Goal: Transaction & Acquisition: Purchase product/service

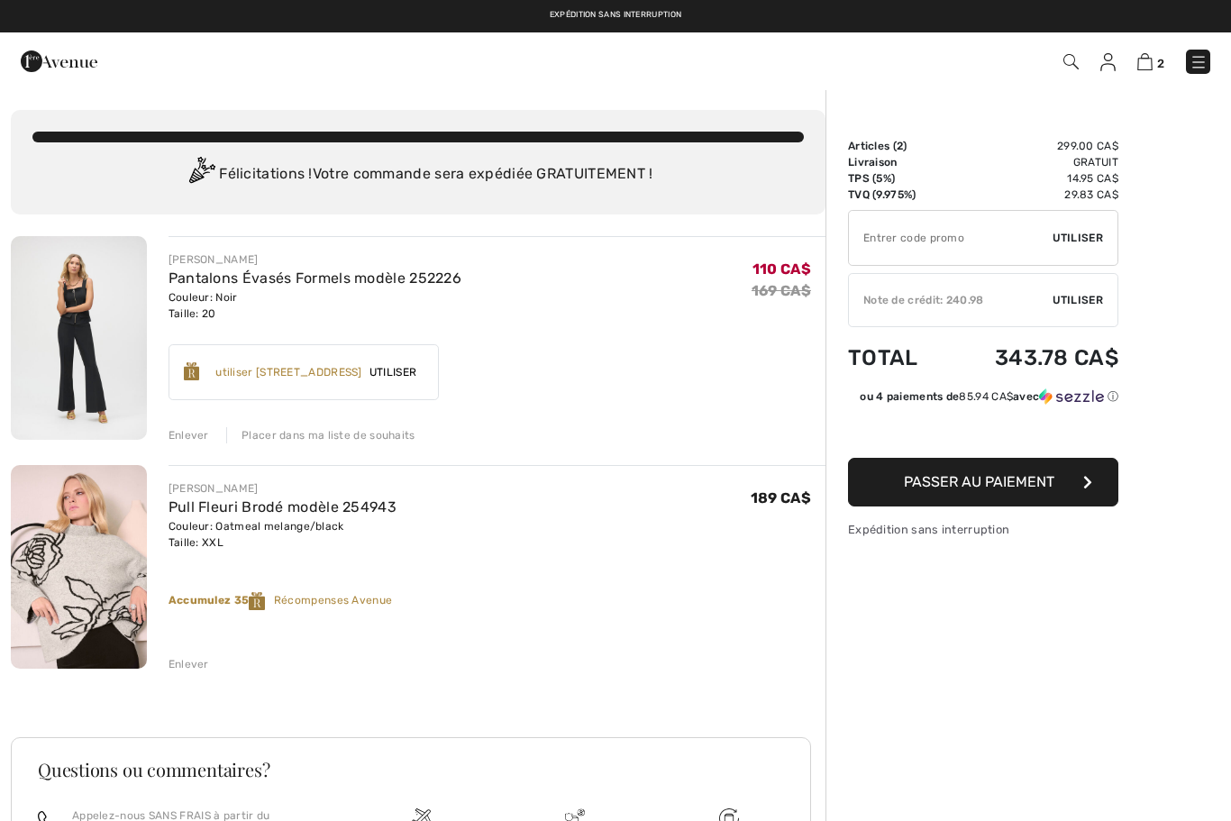
click at [194, 438] on div "Enlever" at bounding box center [189, 435] width 41 height 16
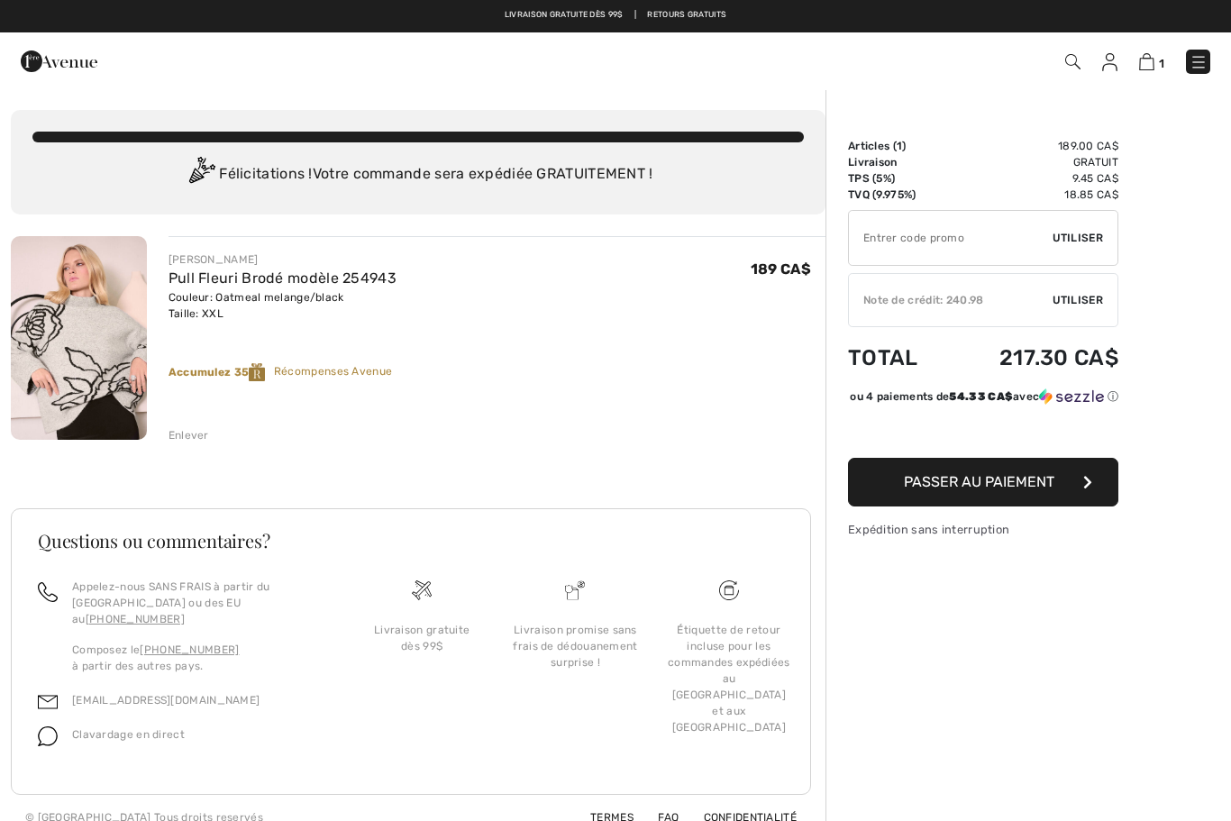
click at [1209, 54] on link at bounding box center [1198, 62] width 24 height 24
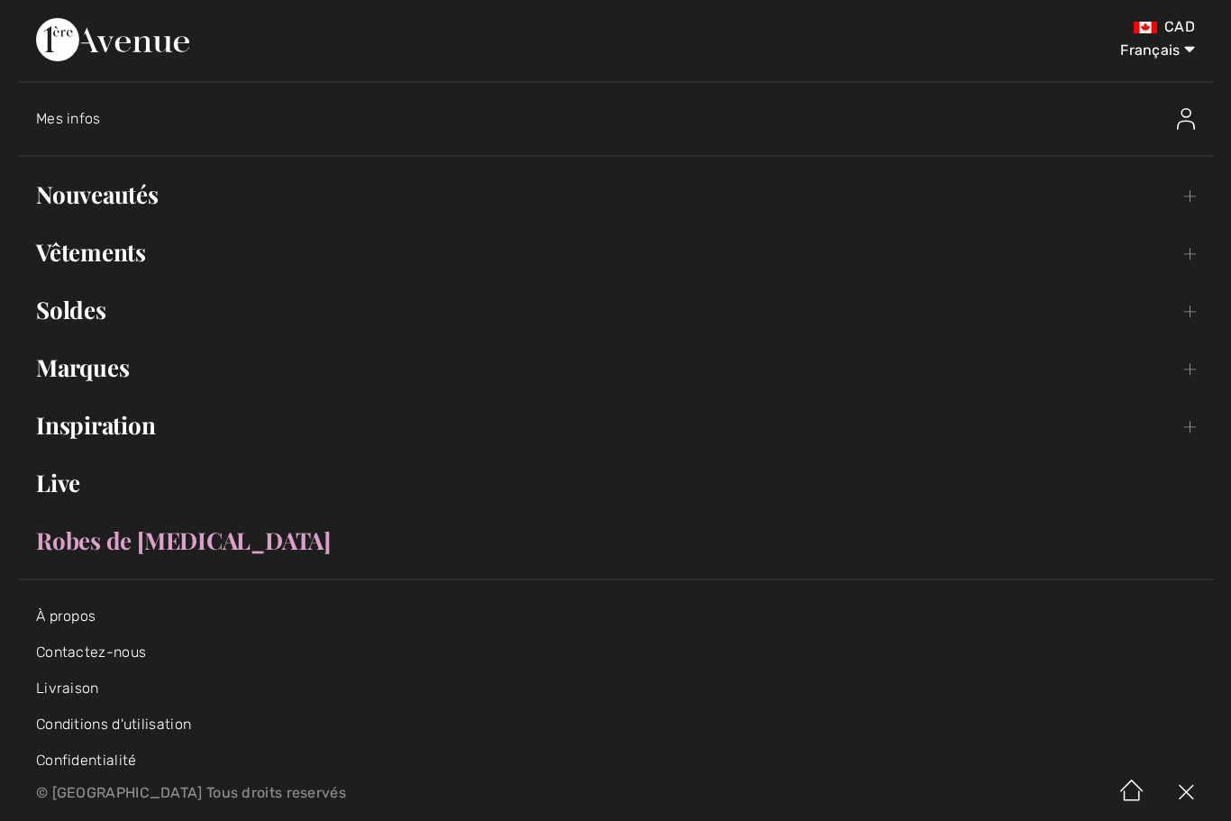
click at [1194, 123] on img at bounding box center [1186, 119] width 18 height 22
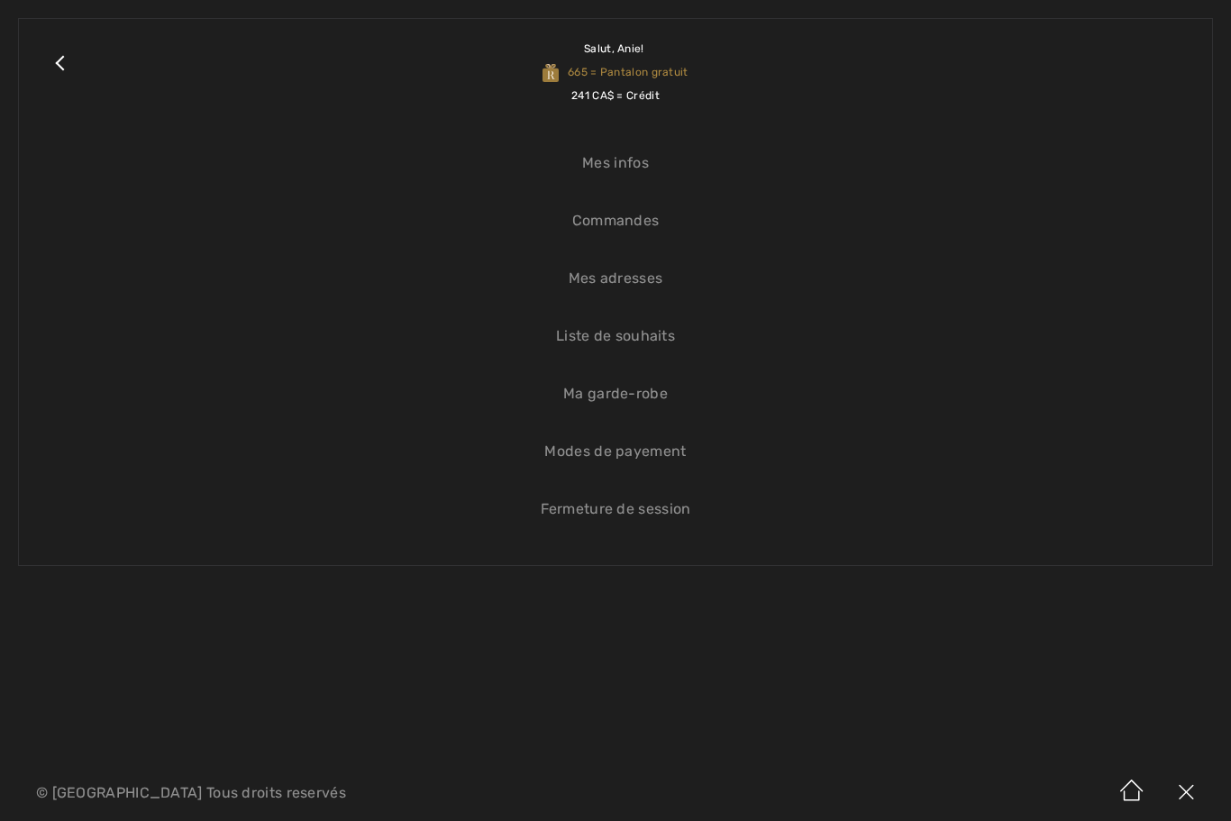
click at [637, 338] on link "Liste de souhaits" at bounding box center [615, 336] width 1157 height 40
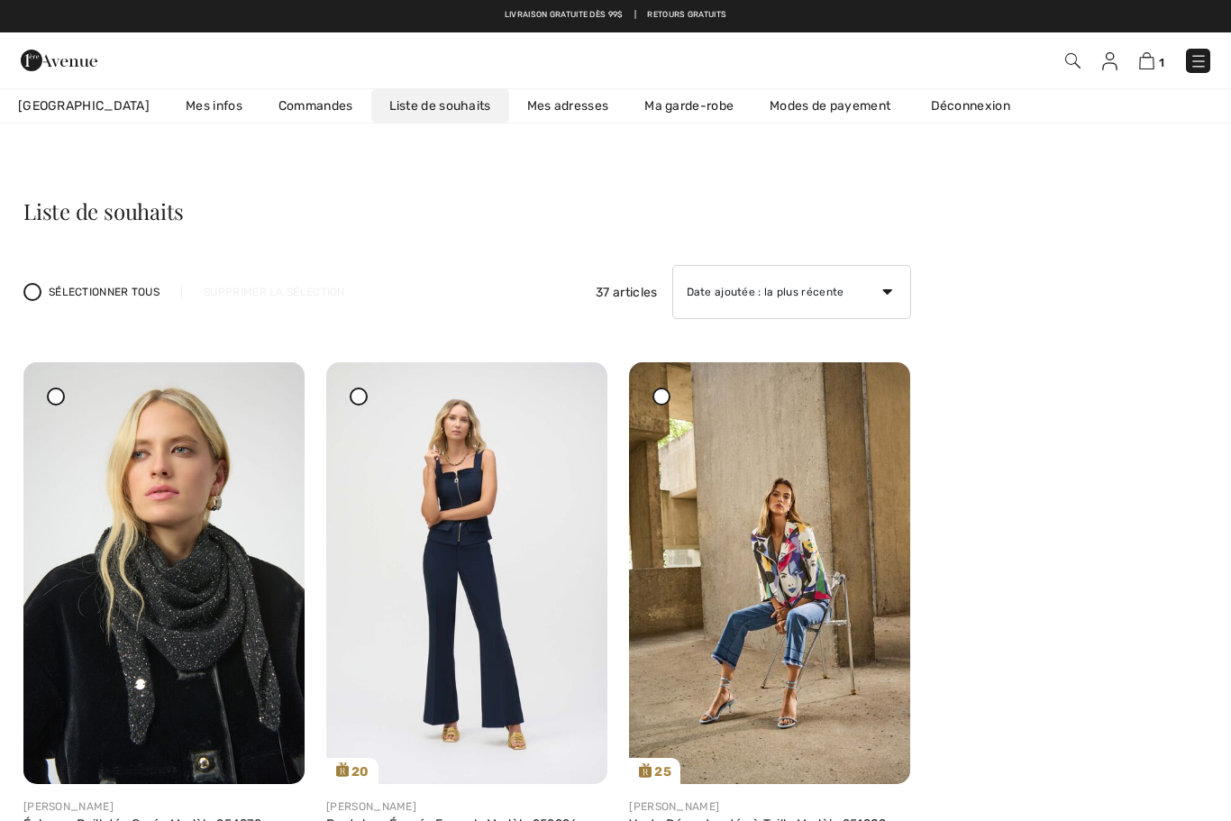
click at [359, 396] on icon at bounding box center [358, 395] width 7 height 7
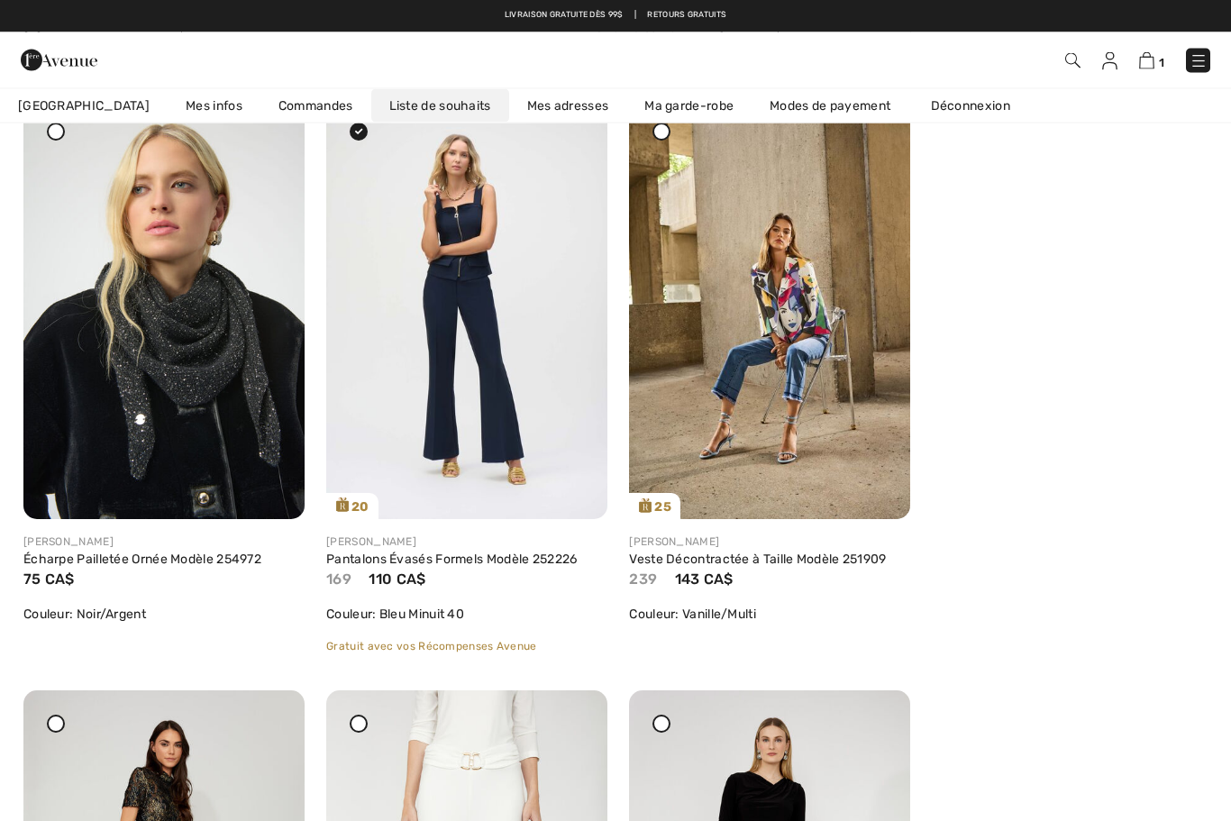
scroll to position [240, 0]
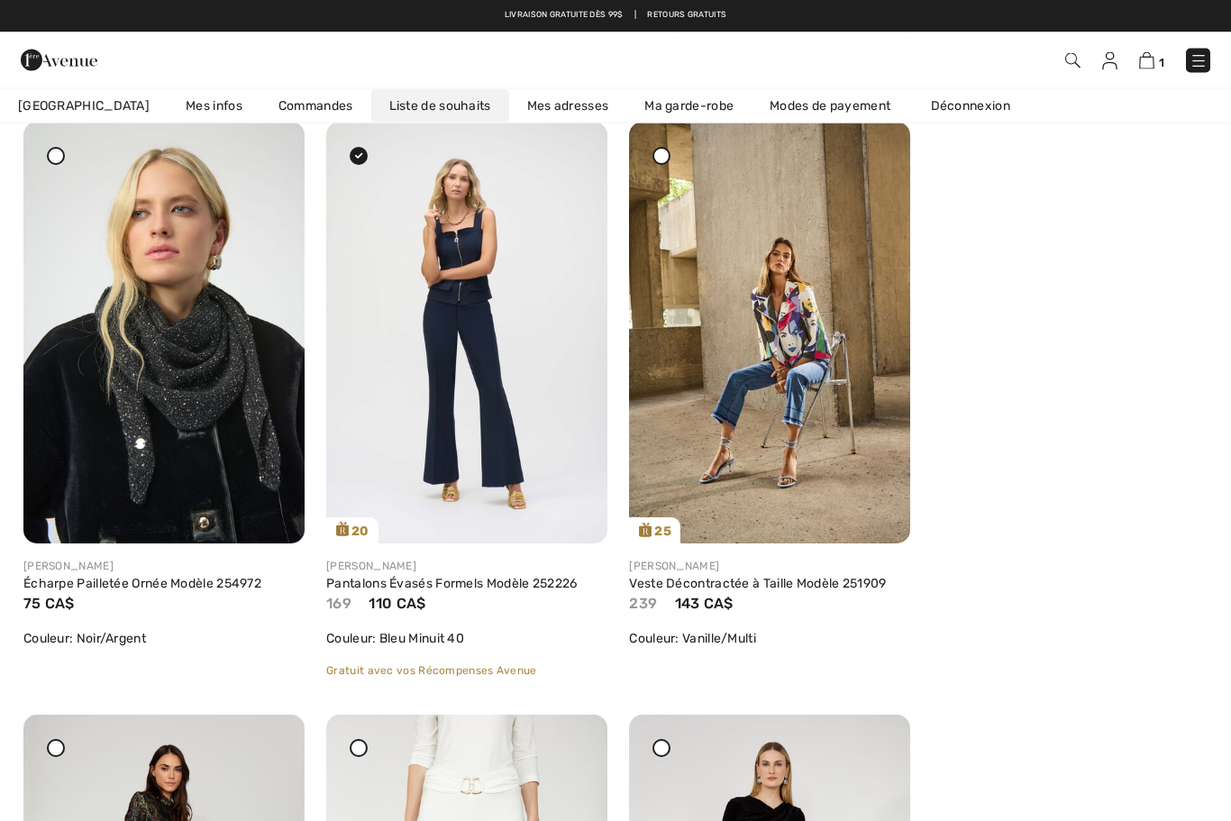
click at [663, 160] on div at bounding box center [662, 157] width 18 height 18
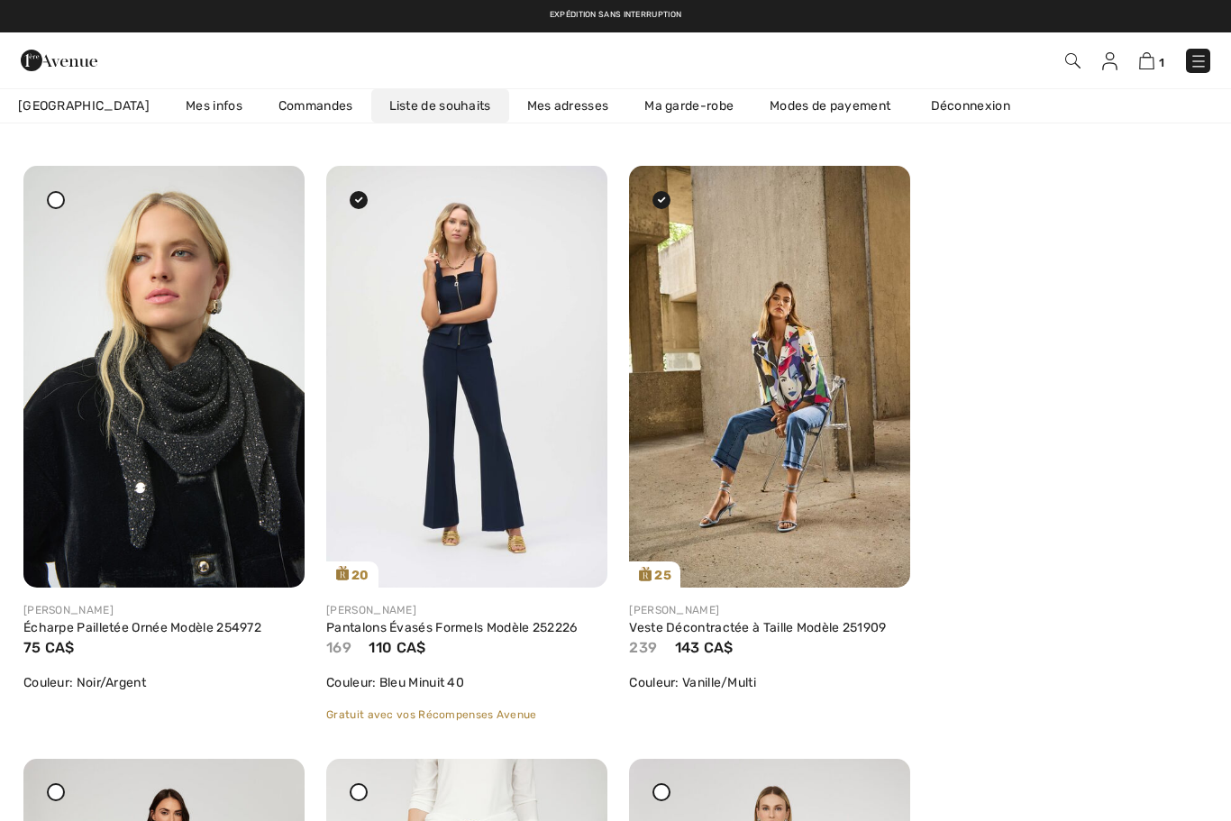
scroll to position [196, 0]
click at [787, 632] on link "Veste Décontractée à Taille Modèle 251909" at bounding box center [757, 628] width 257 height 15
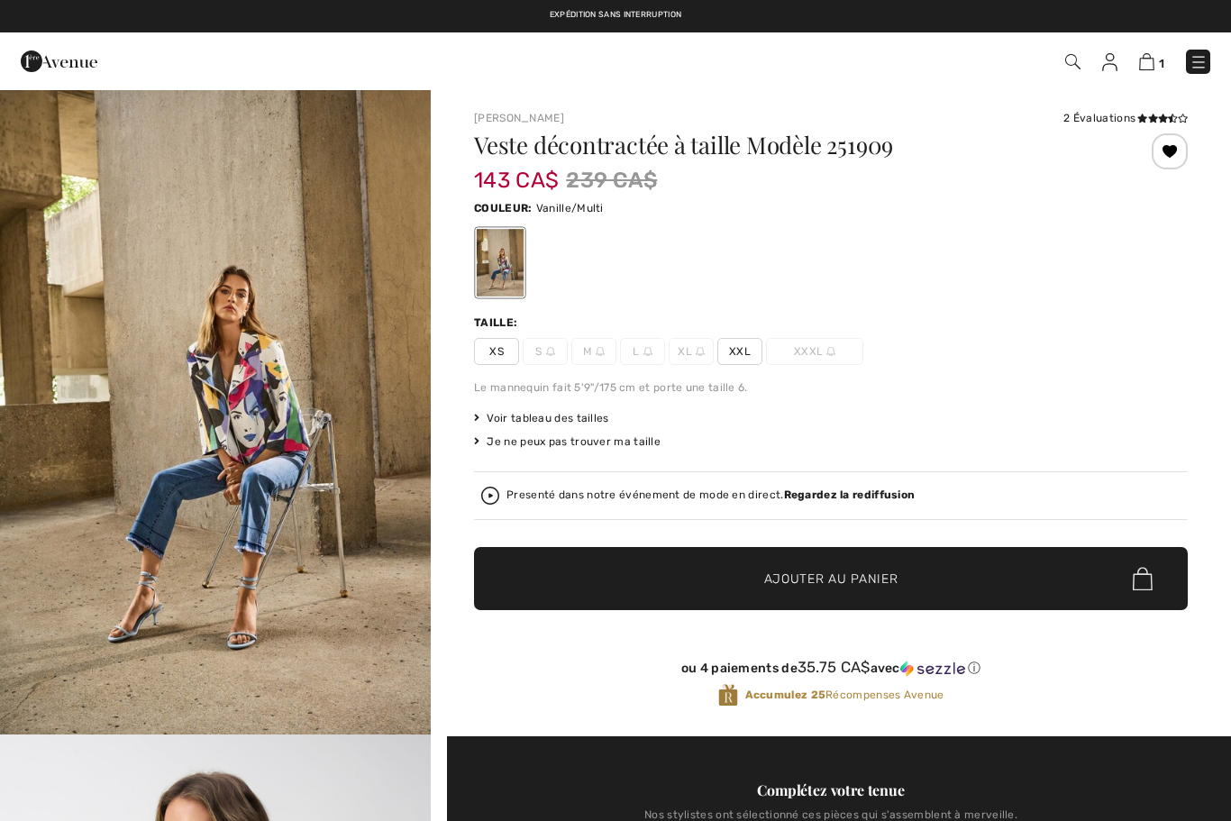
checkbox input "true"
click at [1202, 59] on img at bounding box center [1199, 62] width 18 height 18
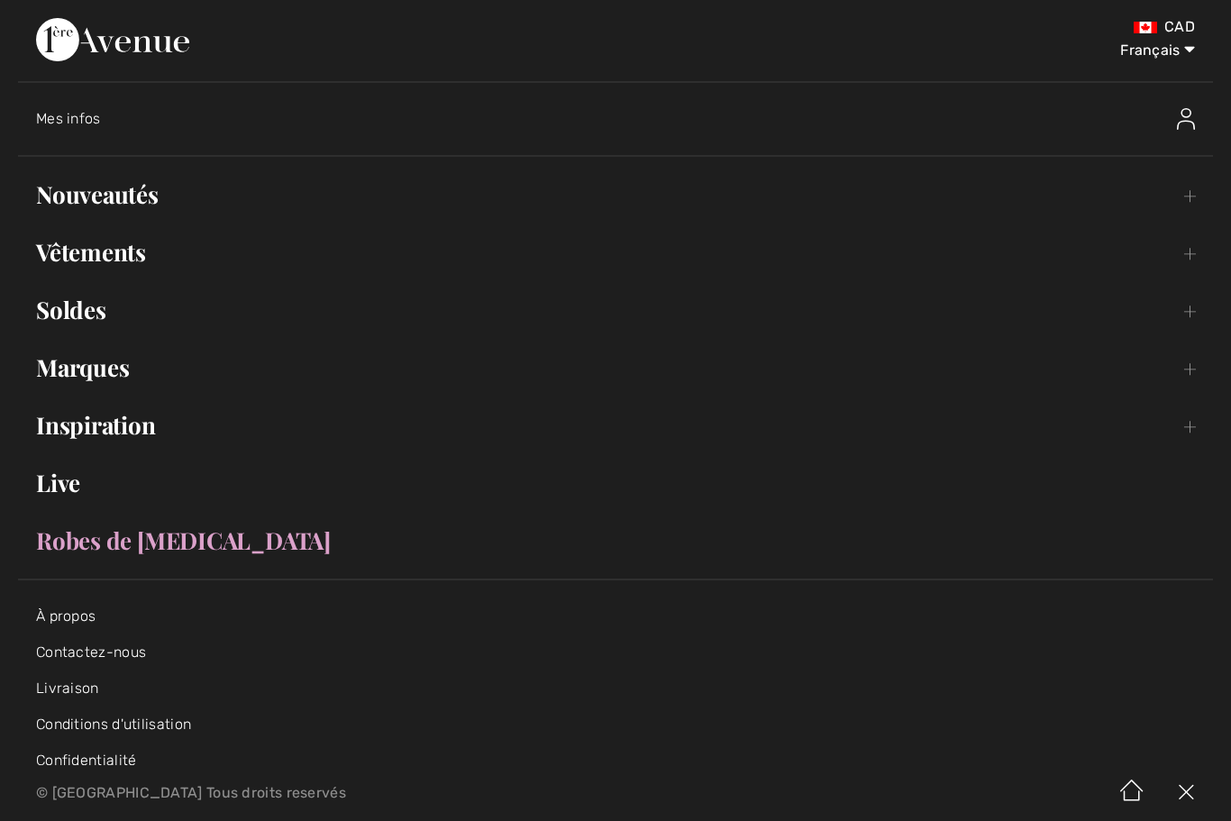
click at [1192, 115] on img at bounding box center [1186, 119] width 18 height 22
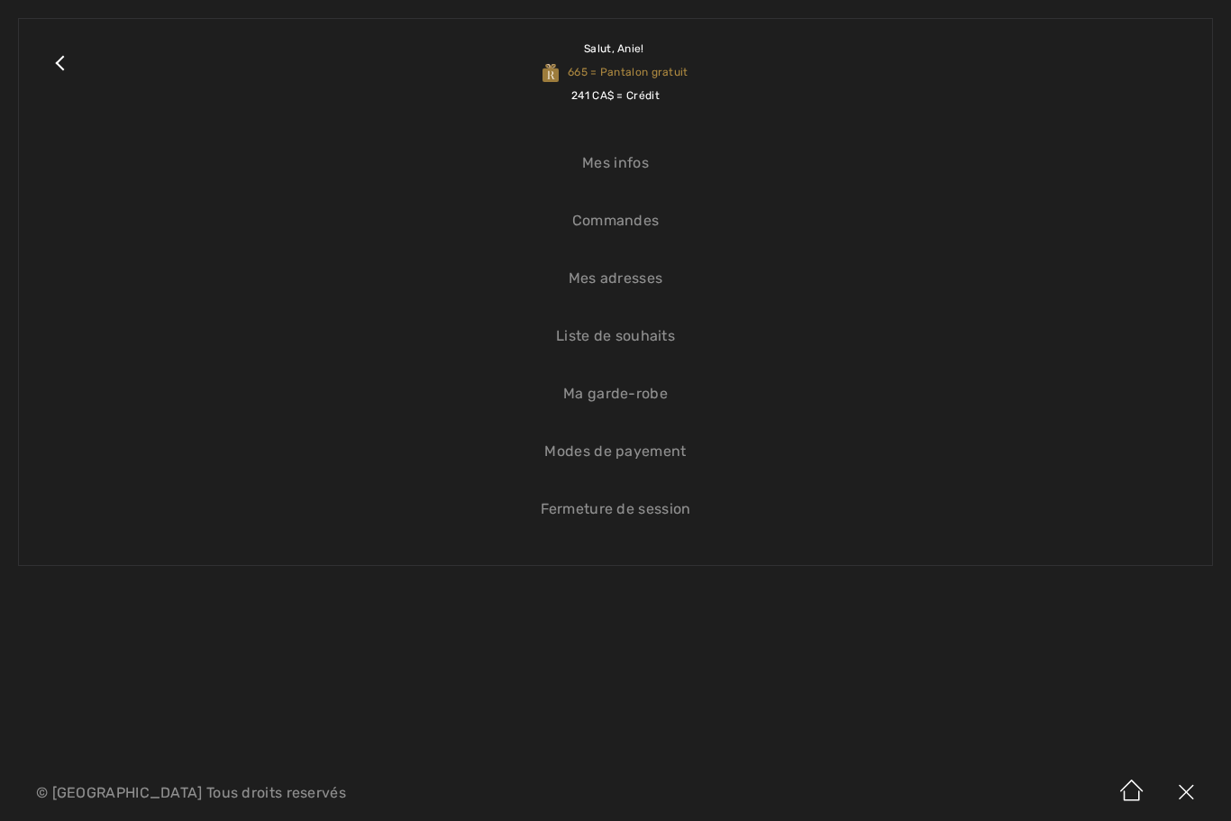
click at [60, 58] on link "Close submenu" at bounding box center [59, 72] width 45 height 70
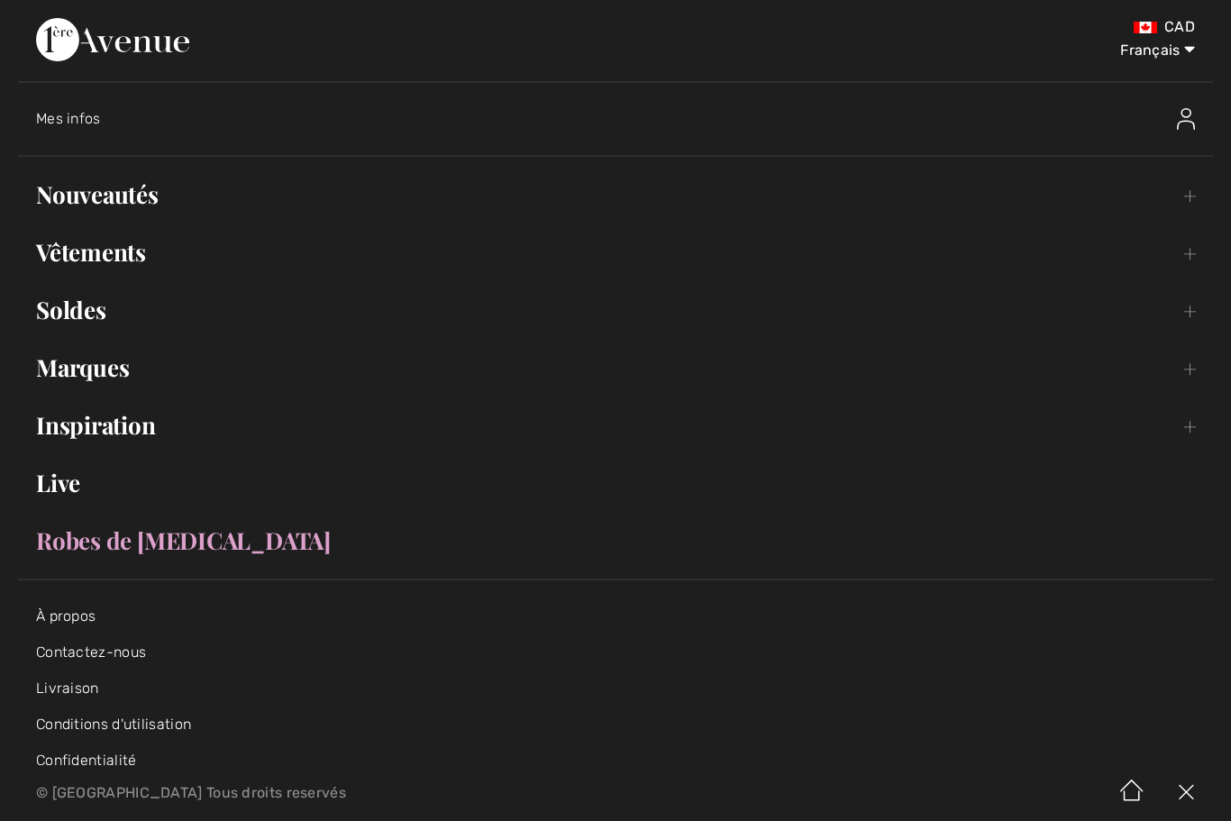
click at [1185, 113] on img at bounding box center [1186, 119] width 18 height 22
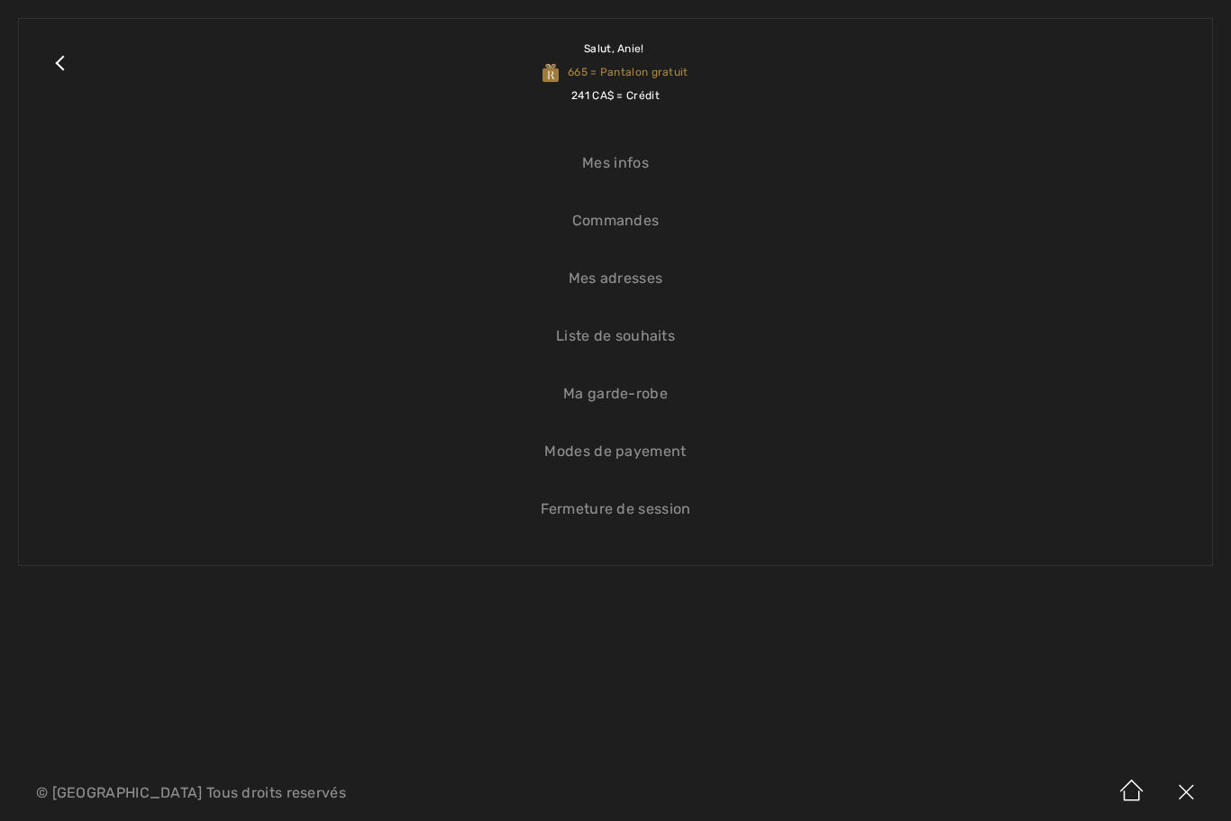
click at [643, 337] on link "Liste de souhaits" at bounding box center [615, 336] width 1157 height 40
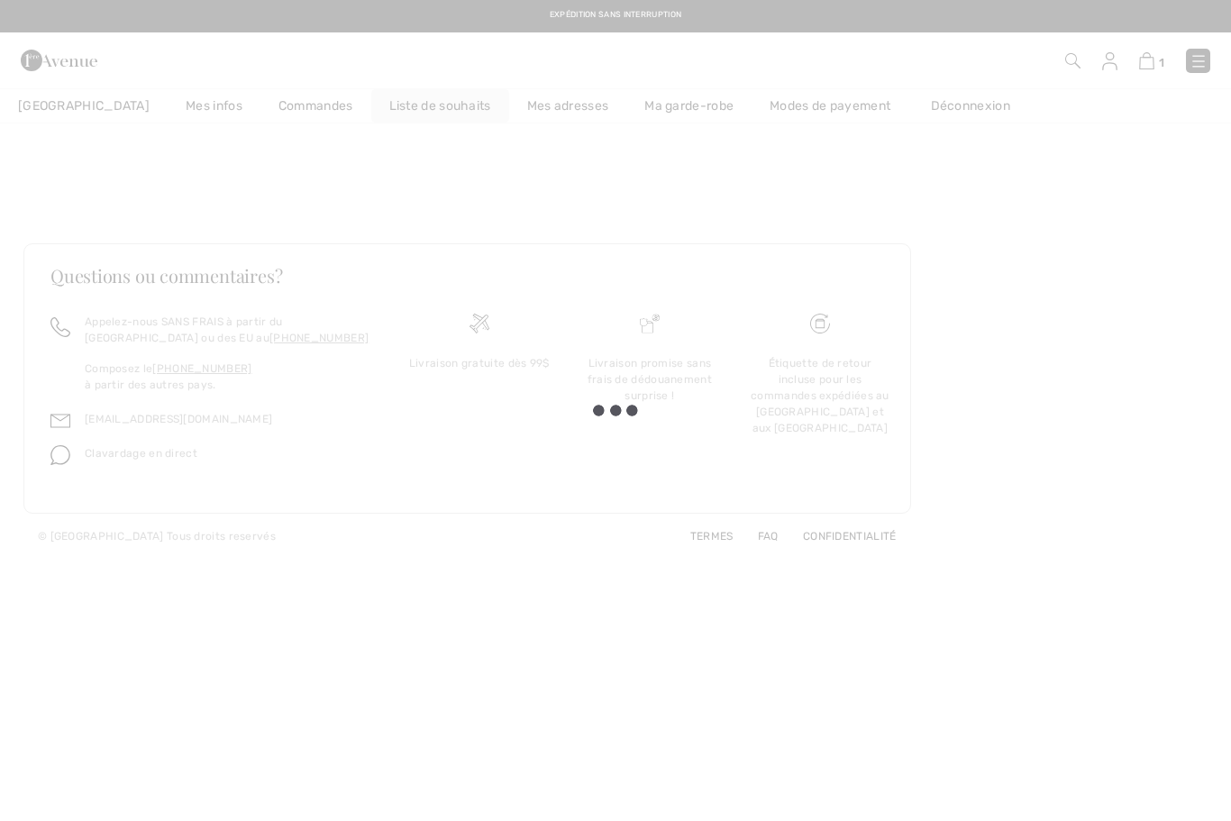
checkbox input "true"
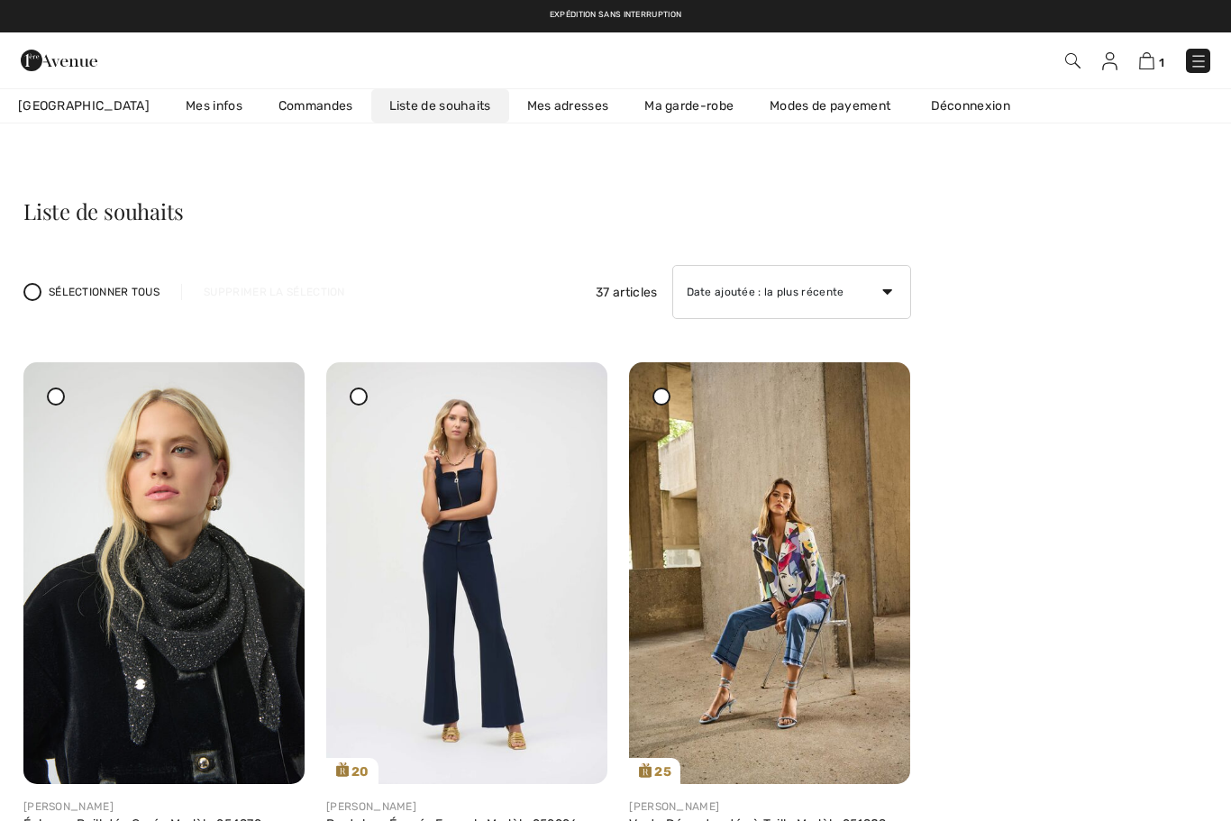
click at [359, 402] on div at bounding box center [359, 397] width 18 height 18
click at [661, 402] on div at bounding box center [662, 397] width 18 height 18
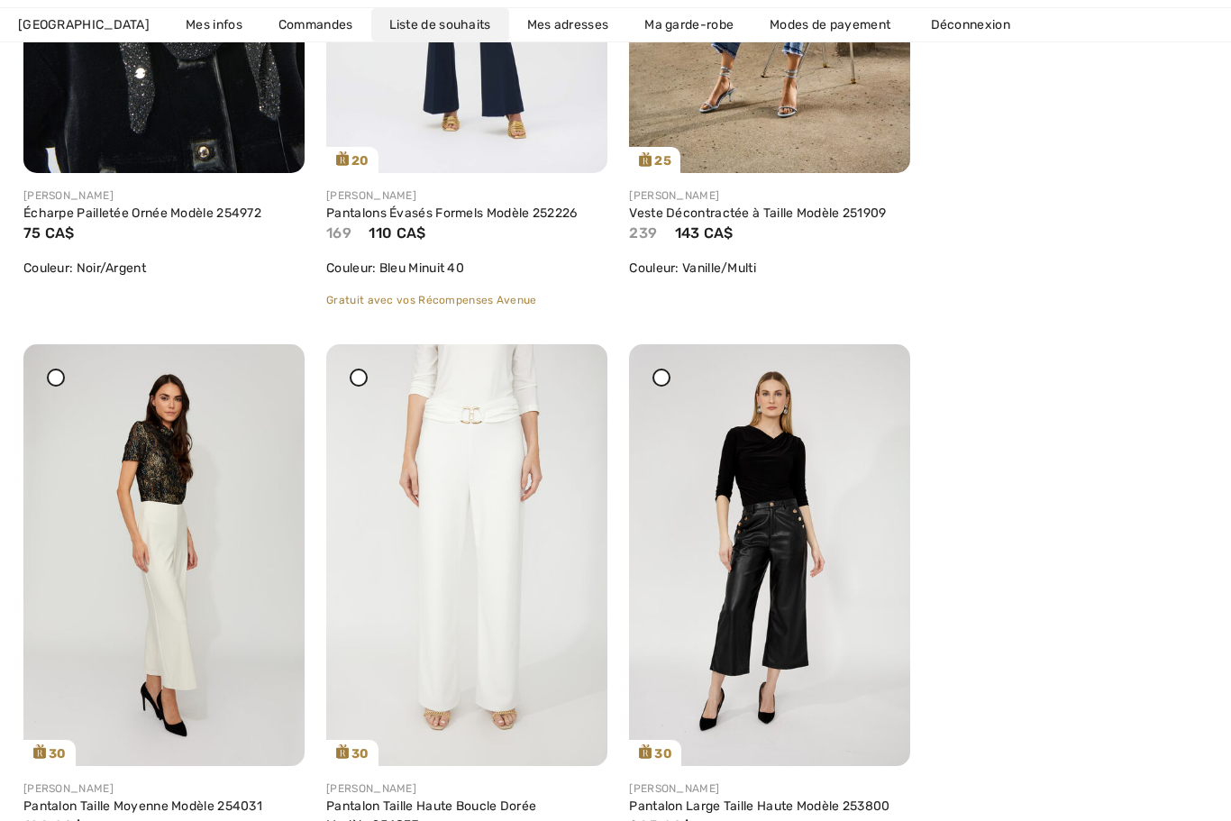
scroll to position [615, 0]
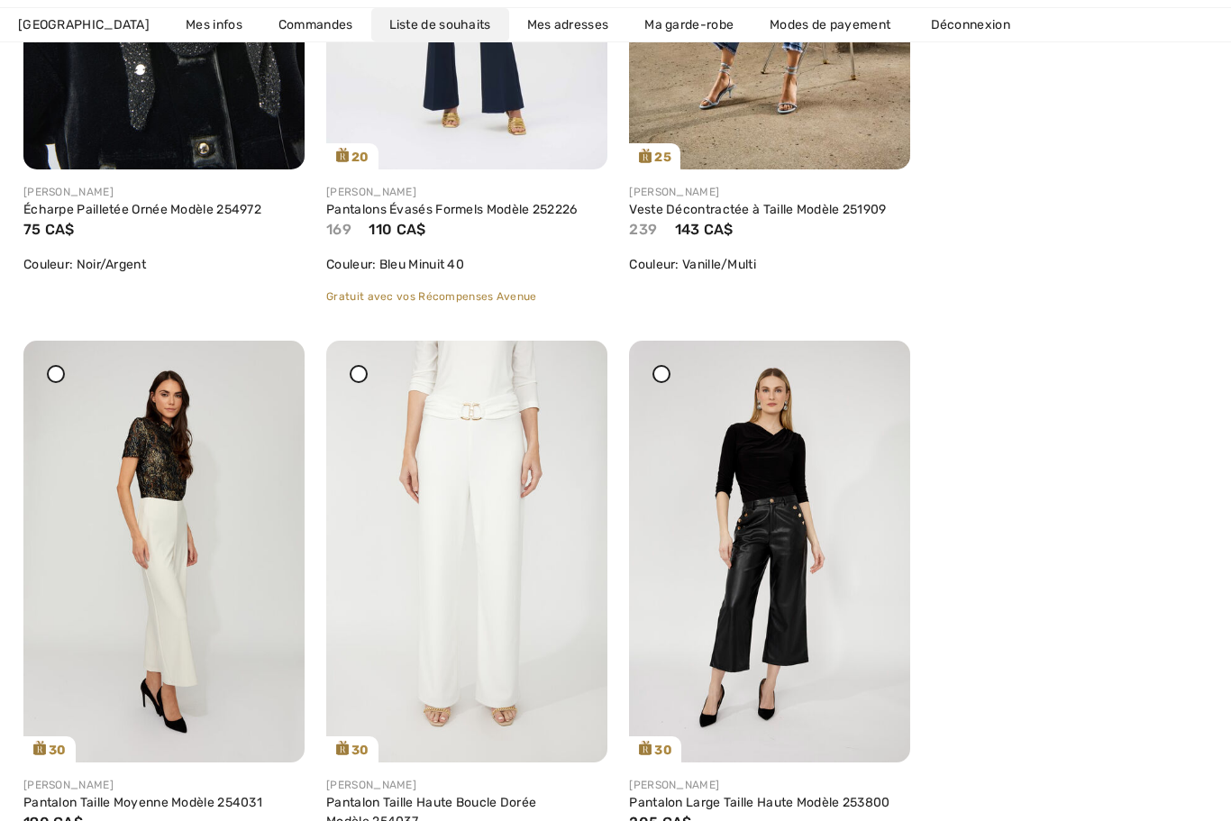
click at [62, 378] on div at bounding box center [56, 374] width 18 height 18
click at [666, 382] on div at bounding box center [662, 374] width 18 height 18
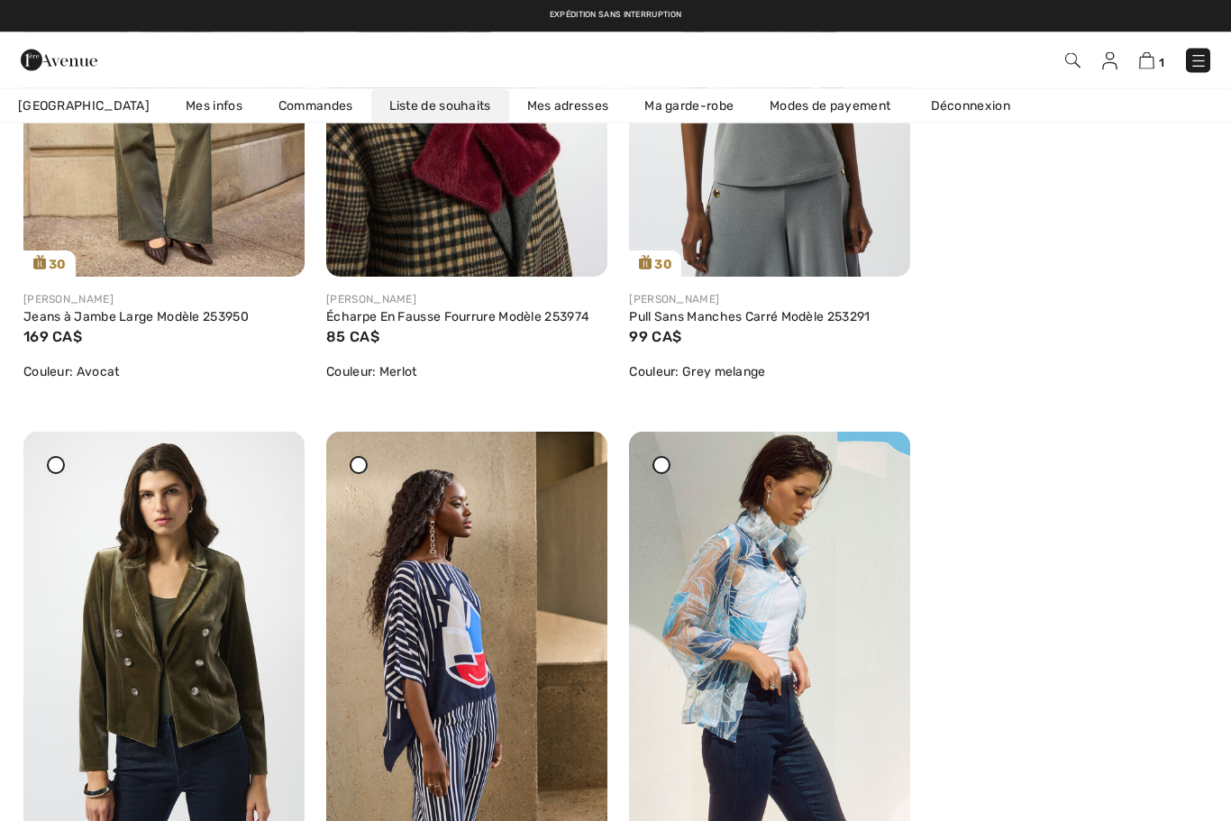
scroll to position [4022, 0]
click at [665, 474] on div at bounding box center [662, 465] width 18 height 18
click at [361, 469] on icon at bounding box center [358, 464] width 7 height 7
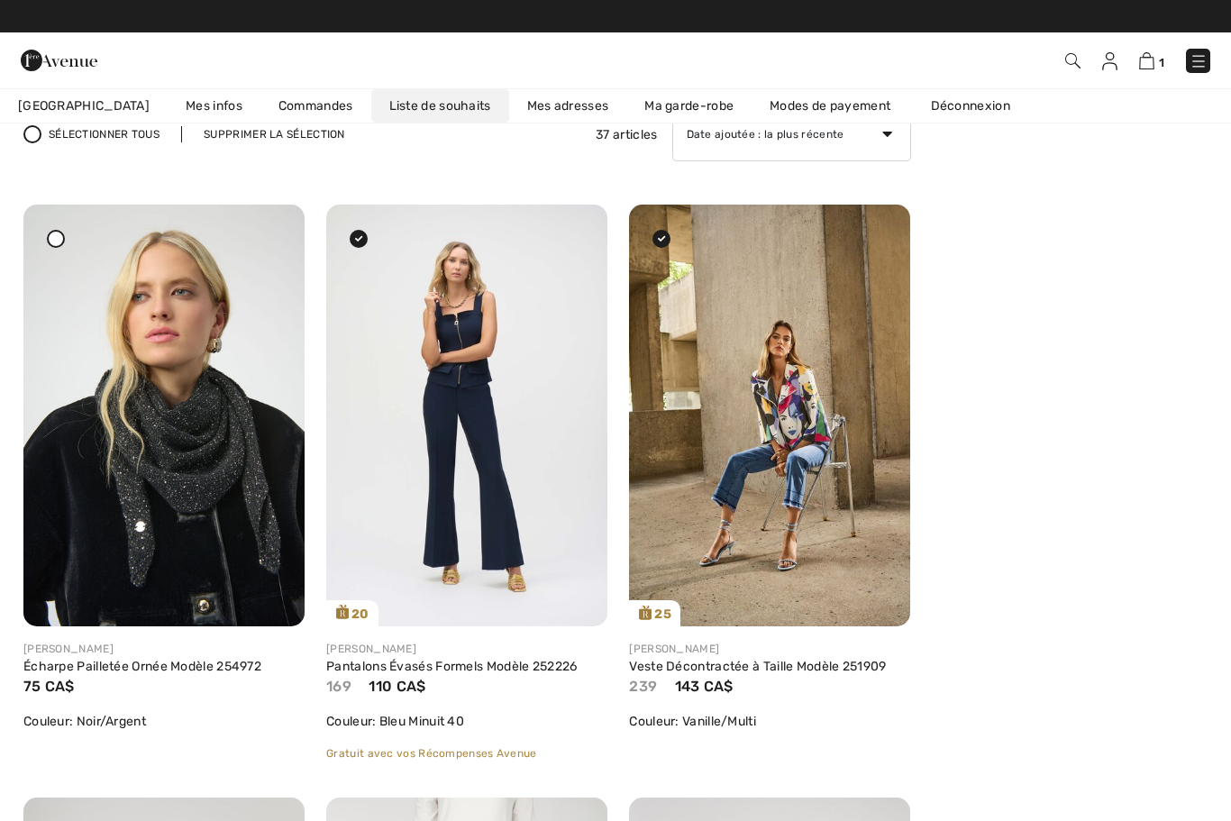
scroll to position [0, 0]
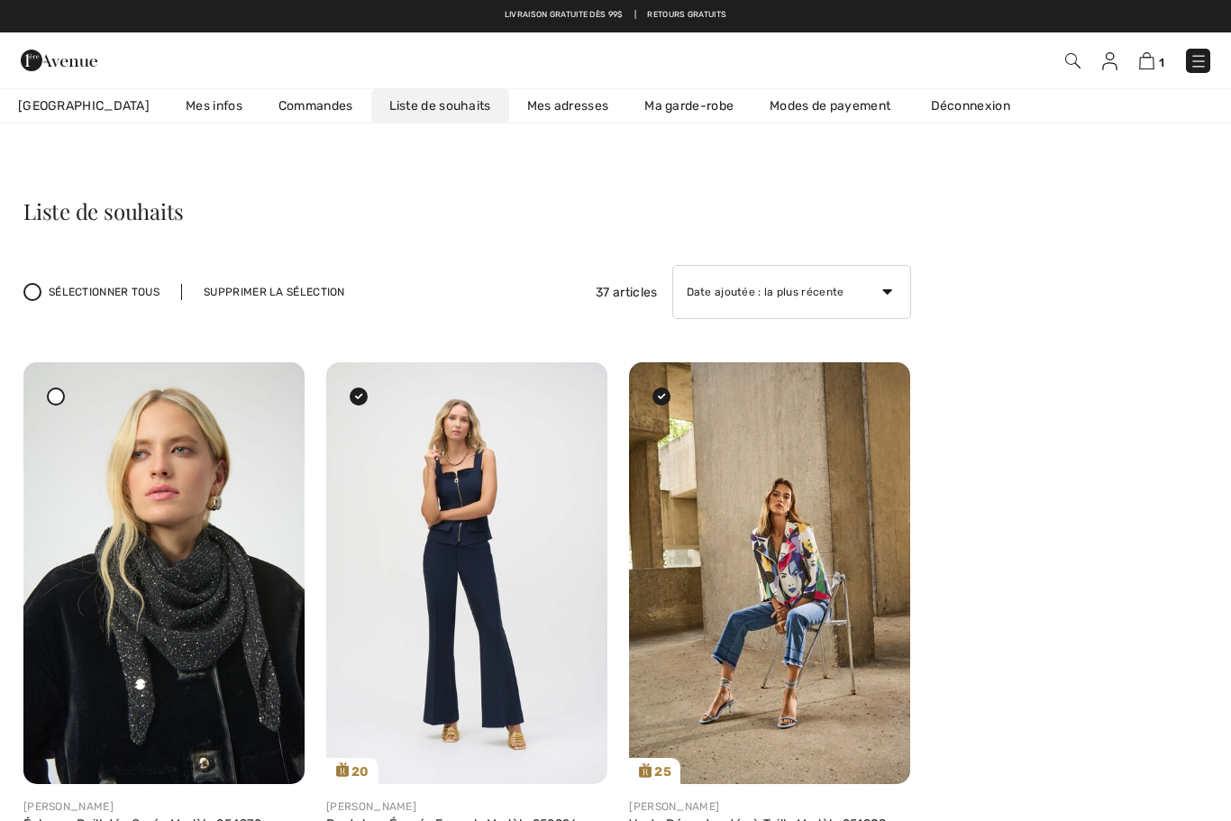
click at [308, 292] on div "Supprimer la sélection" at bounding box center [274, 292] width 186 height 16
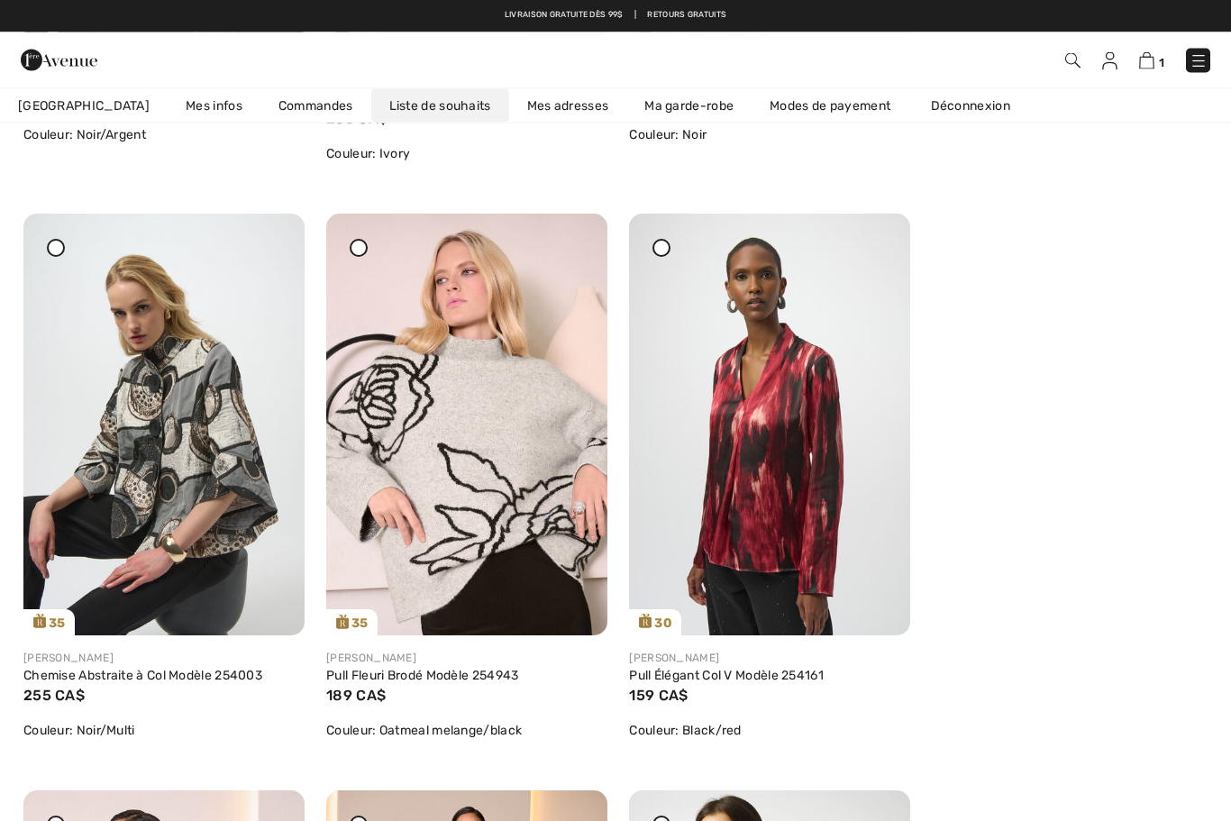
scroll to position [745, 0]
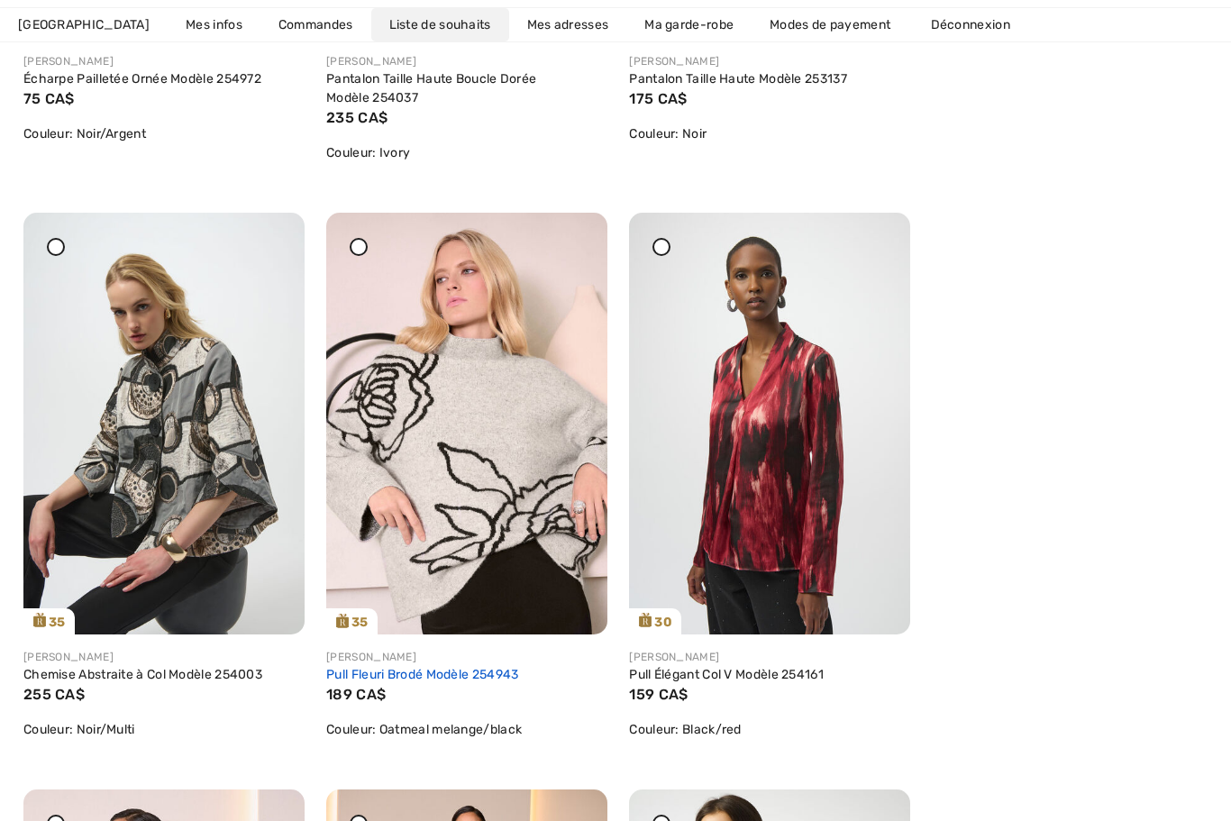
click at [477, 679] on link "Pull Fleuri Brodé Modèle 254943" at bounding box center [422, 674] width 192 height 15
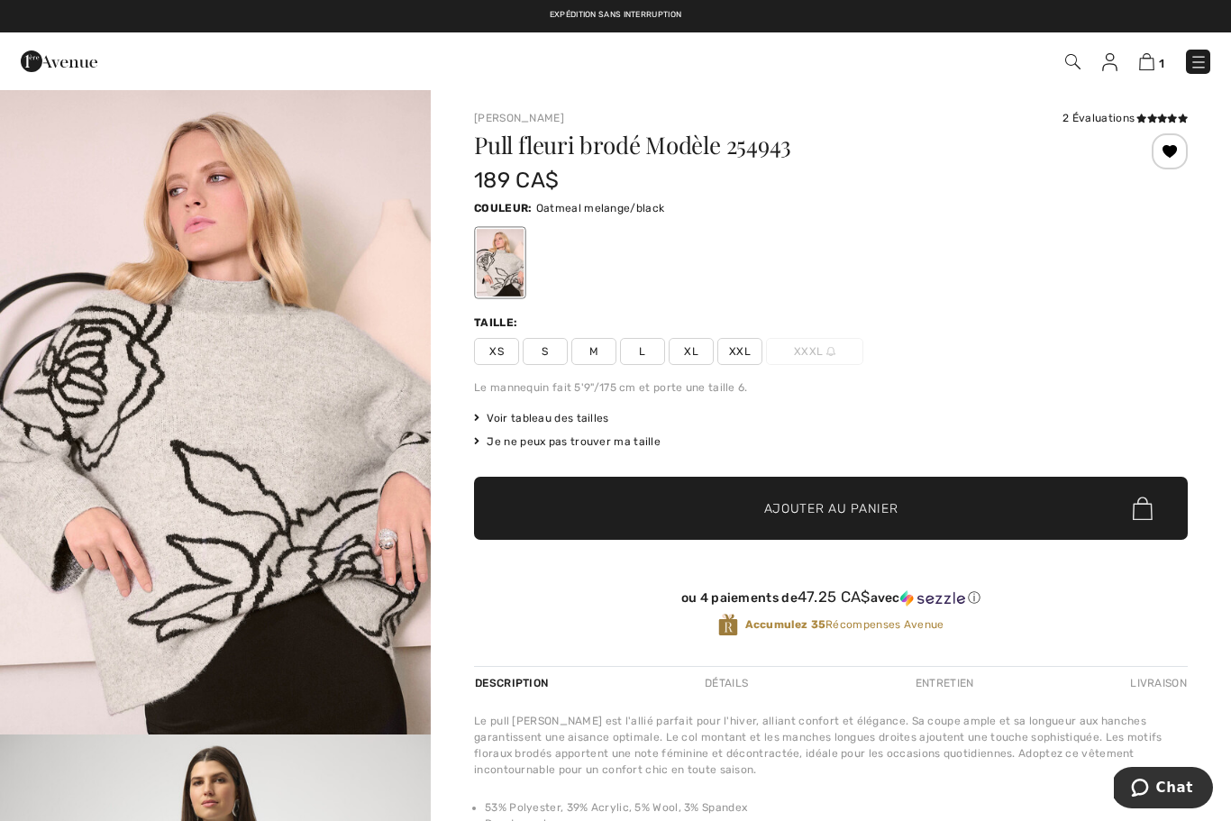
click at [744, 356] on span "XXL" at bounding box center [739, 351] width 45 height 27
click at [1155, 60] on img at bounding box center [1146, 61] width 15 height 17
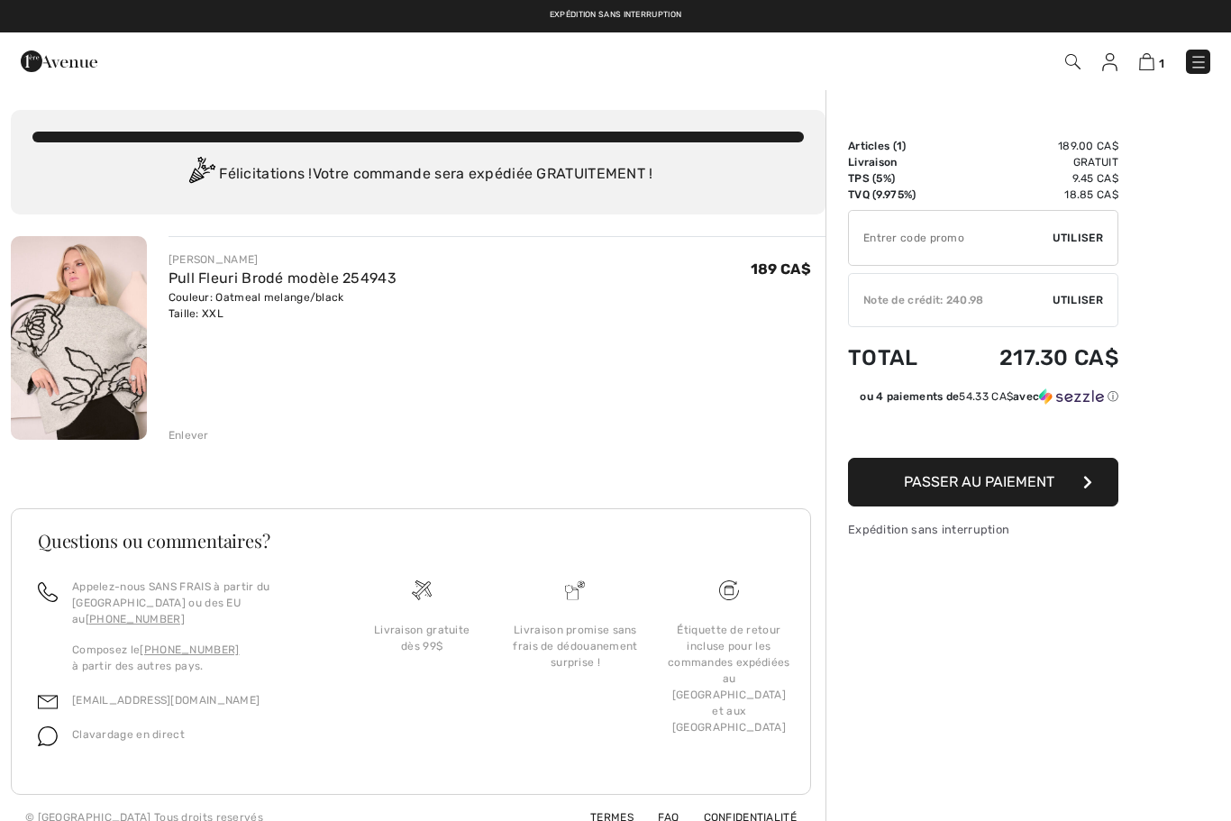
click at [1088, 304] on span "Utiliser" at bounding box center [1078, 300] width 50 height 16
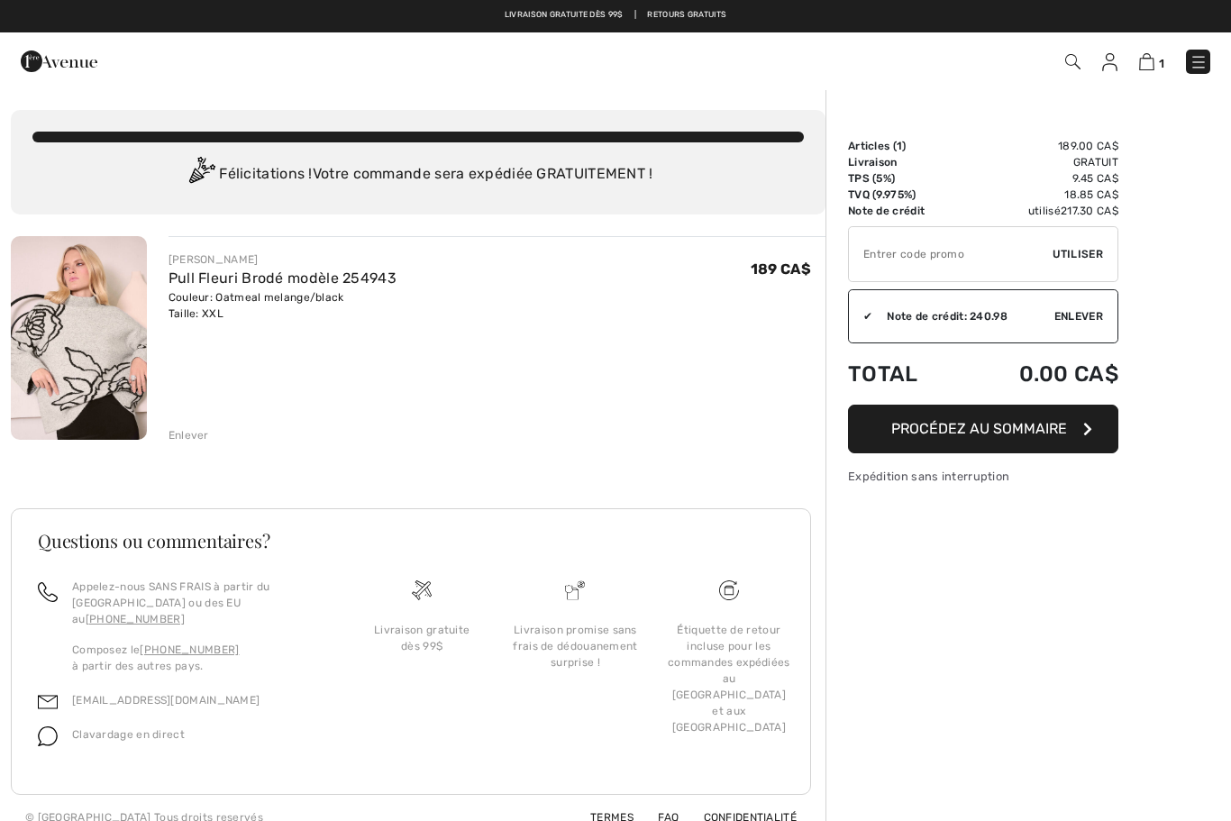
click at [1068, 431] on button "Procédez au sommaire" at bounding box center [983, 429] width 270 height 49
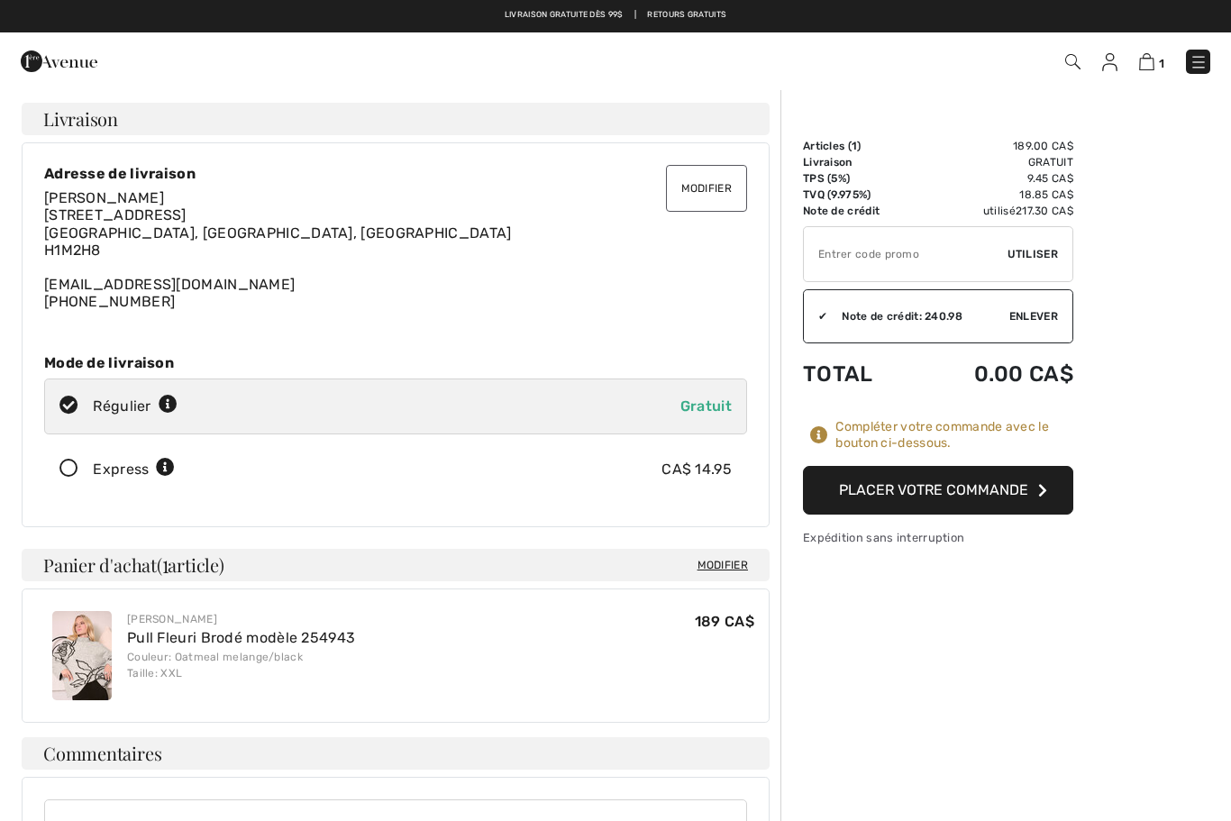
click at [1013, 487] on button "Placer votre commande" at bounding box center [938, 490] width 270 height 49
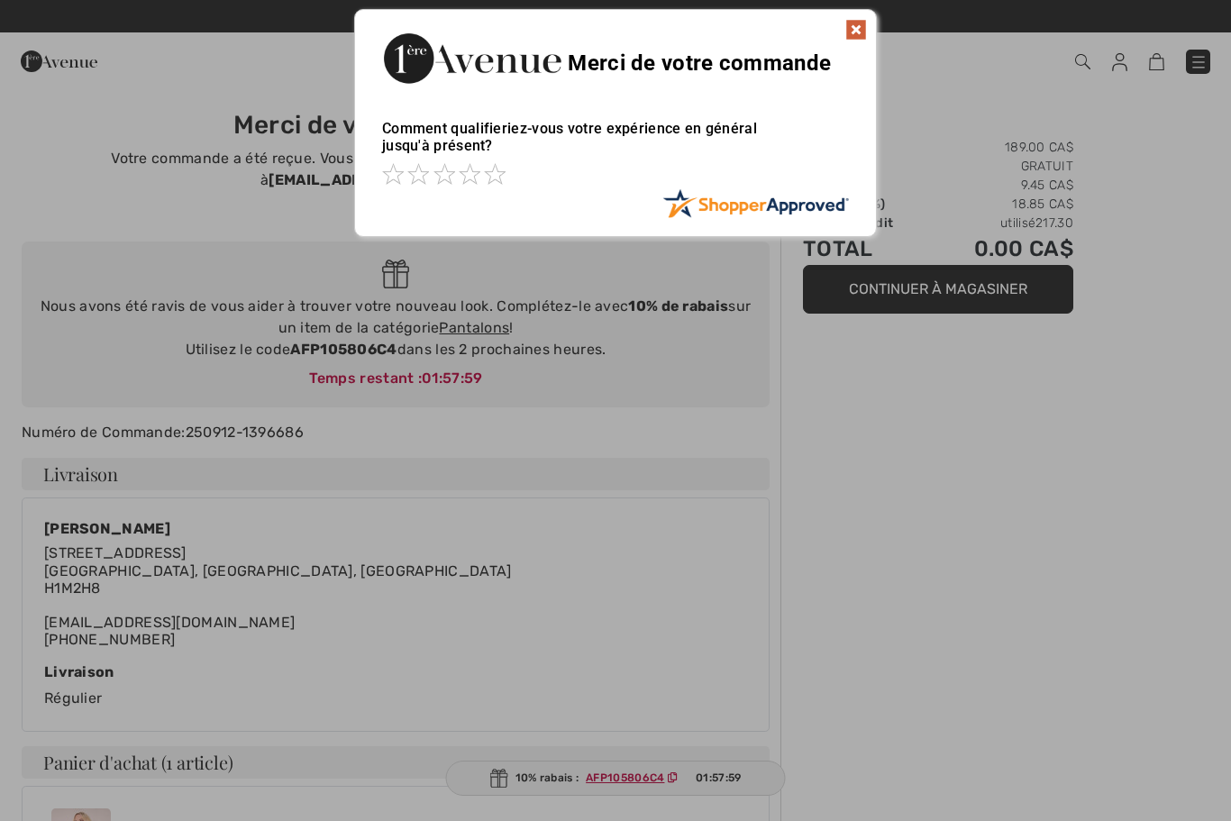
click at [480, 333] on div at bounding box center [615, 410] width 1231 height 821
click at [863, 31] on img at bounding box center [856, 30] width 22 height 22
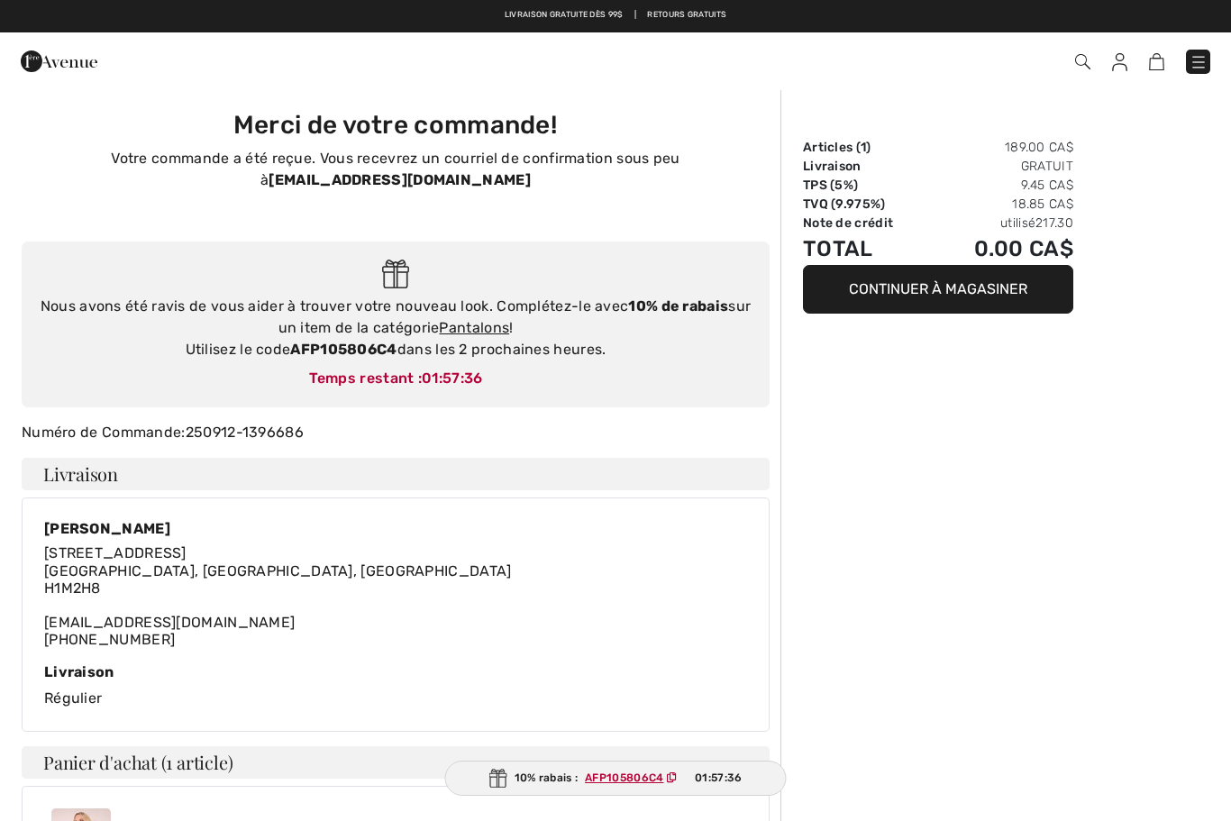
click at [428, 487] on h4 "Livraison" at bounding box center [396, 474] width 748 height 32
copy div "AFP105806C4"
click at [1193, 59] on img at bounding box center [1199, 62] width 18 height 18
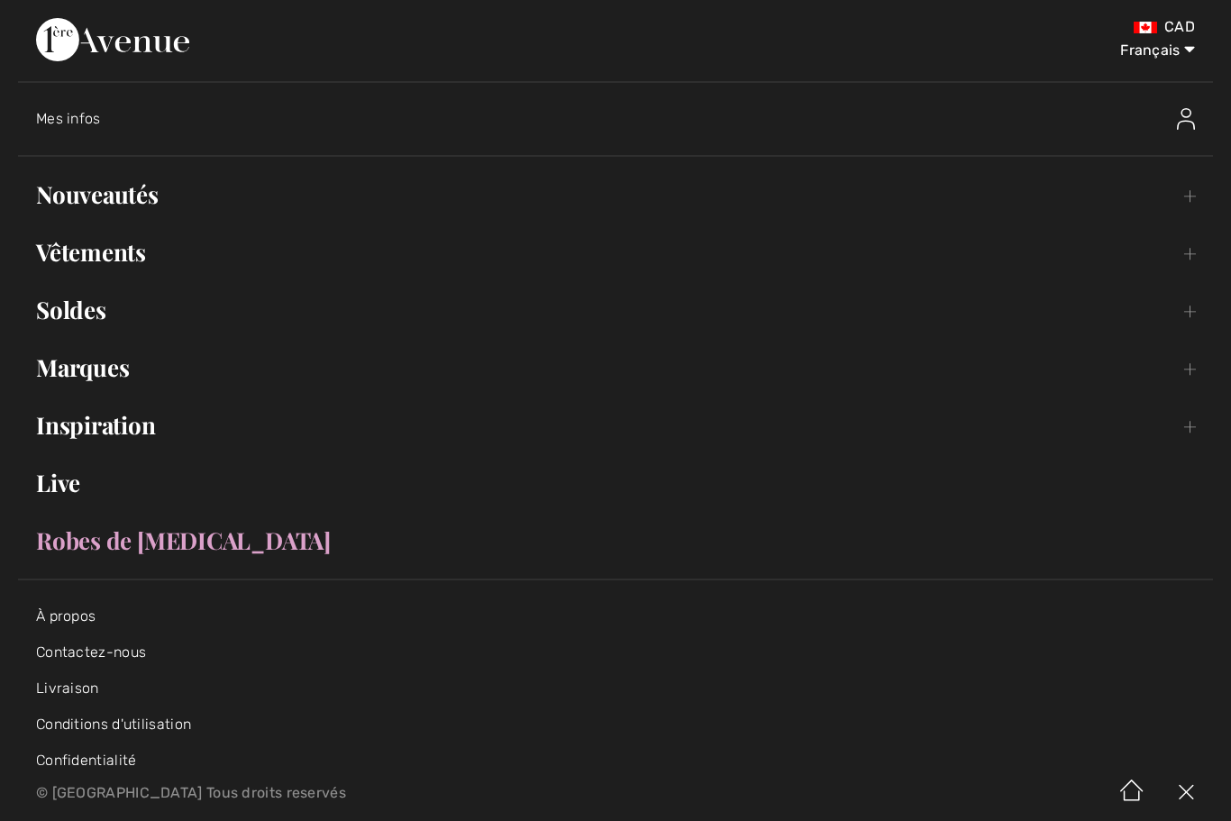
click at [1194, 112] on img at bounding box center [1186, 119] width 18 height 22
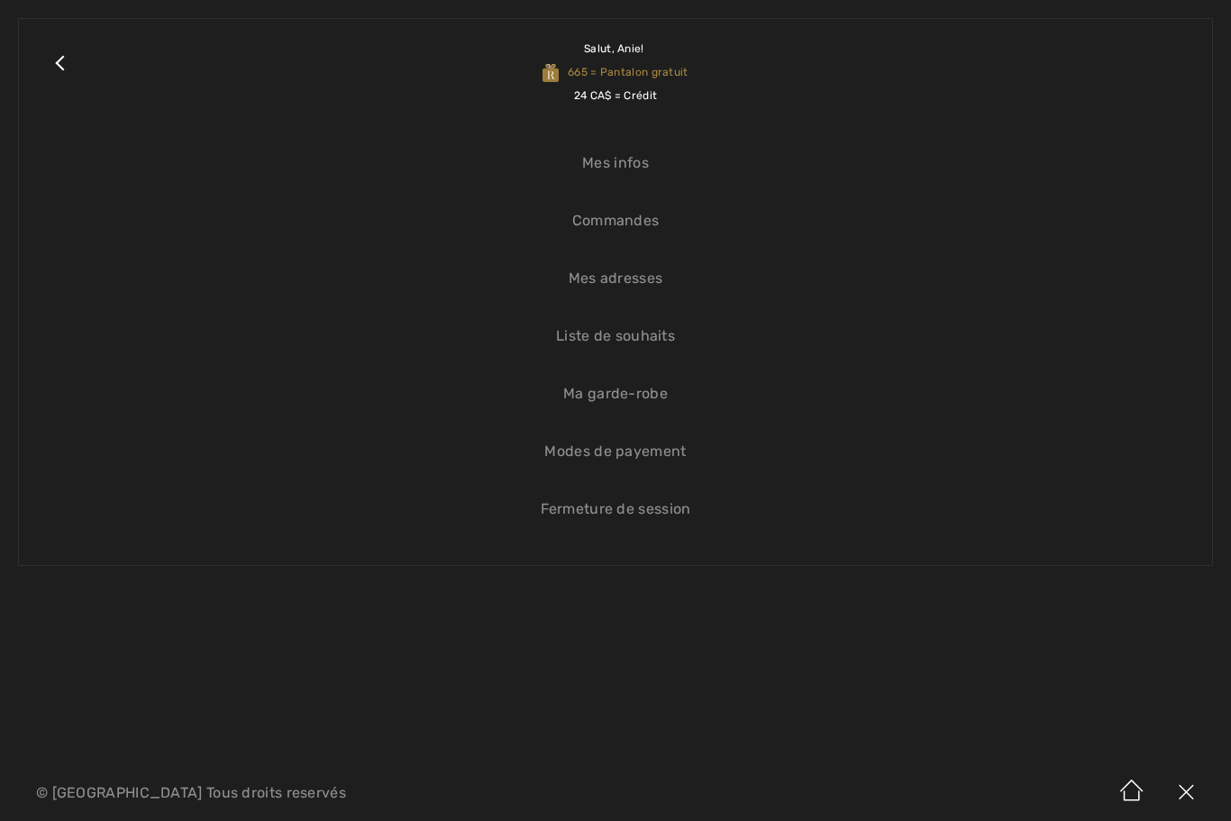
click at [653, 332] on link "Liste de souhaits" at bounding box center [615, 336] width 1157 height 40
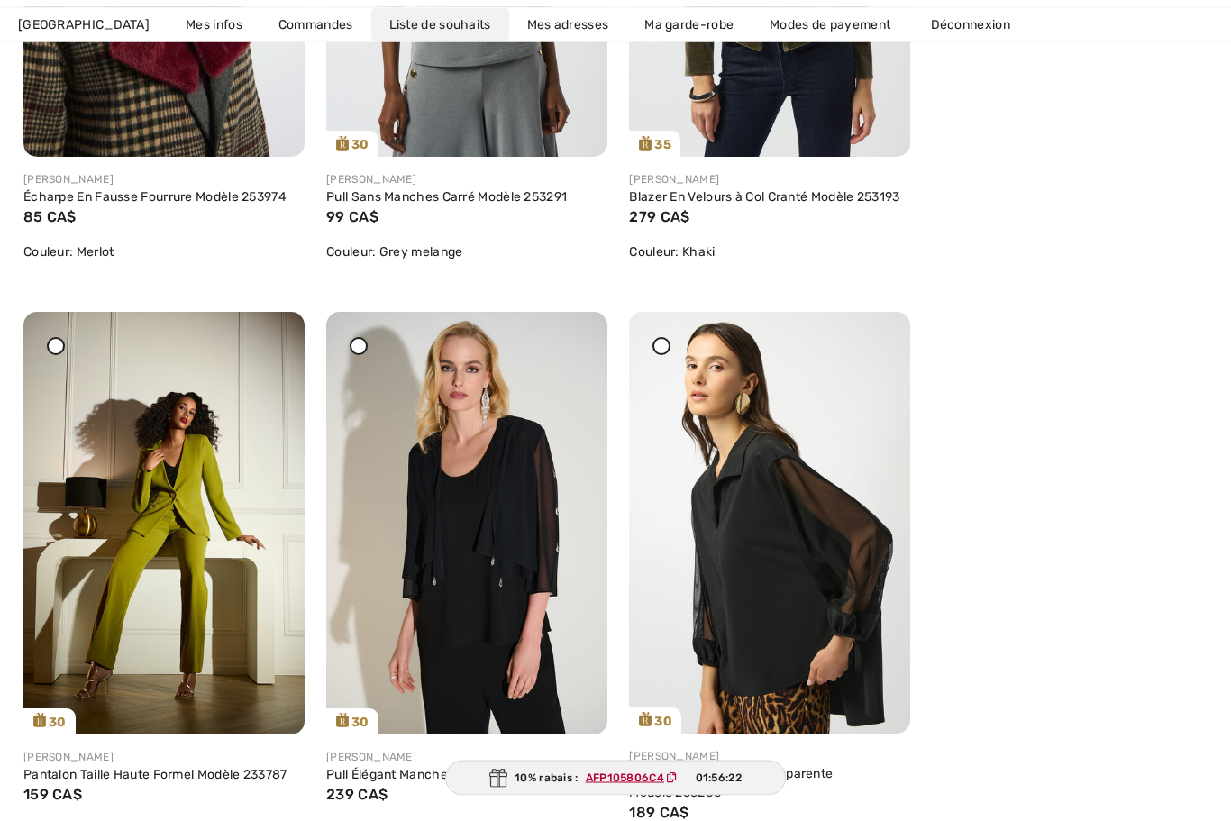
scroll to position [3554, 0]
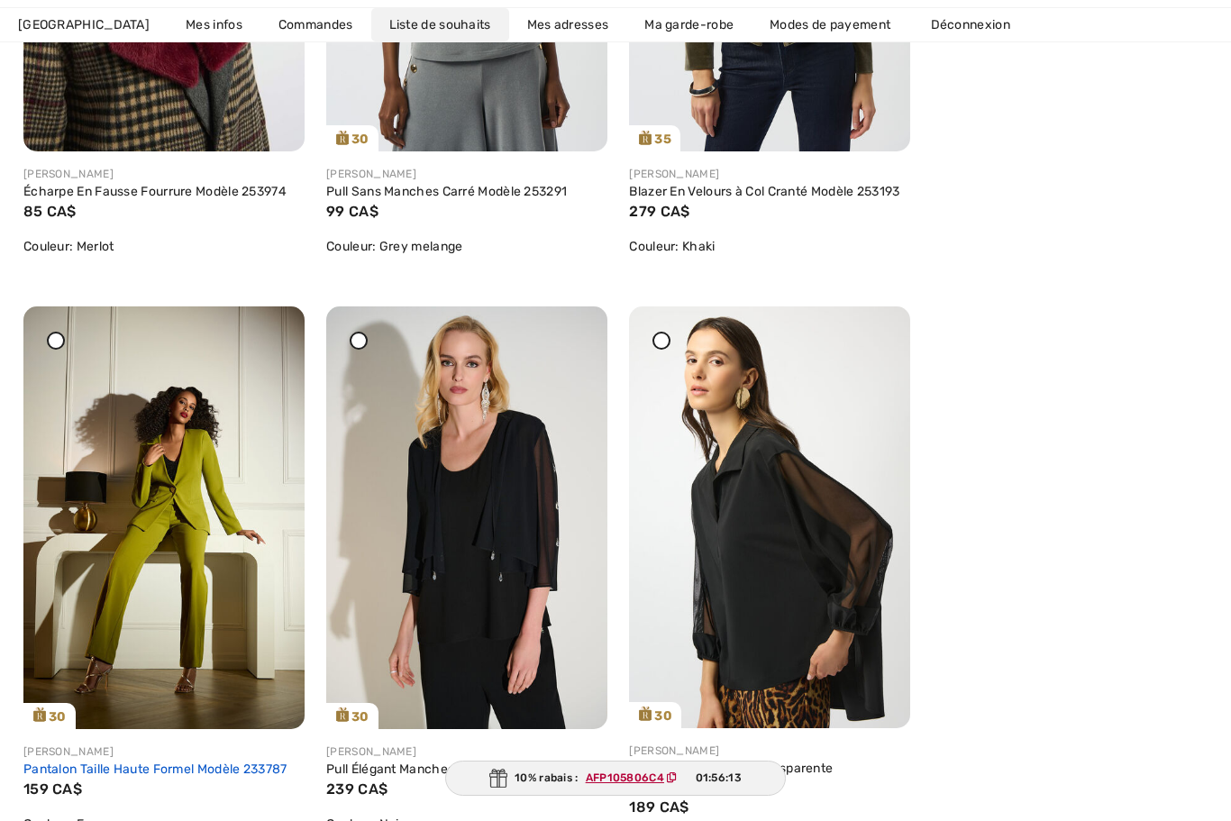
click at [160, 777] on link "Pantalon Taille Haute Formel Modèle 233787" at bounding box center [155, 769] width 264 height 15
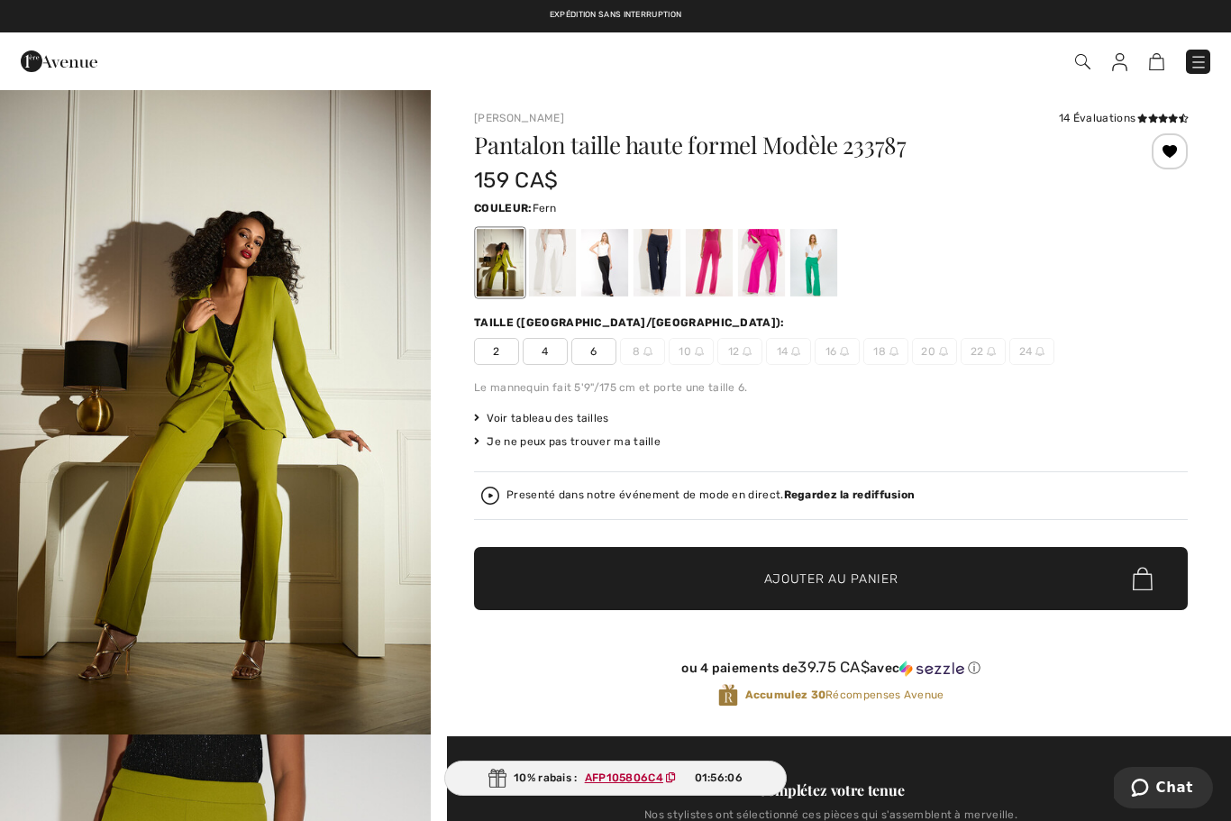
click at [1173, 150] on div at bounding box center [1170, 151] width 36 height 36
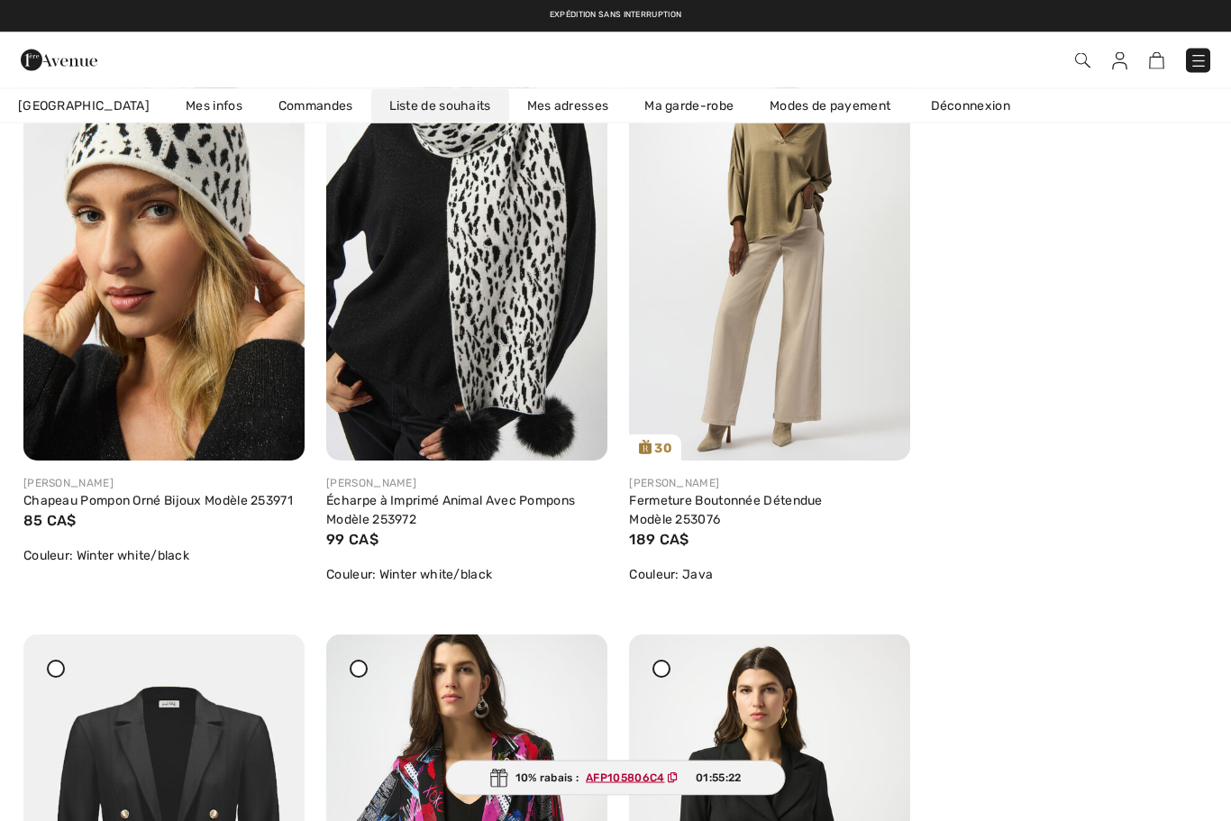
scroll to position [4417, 0]
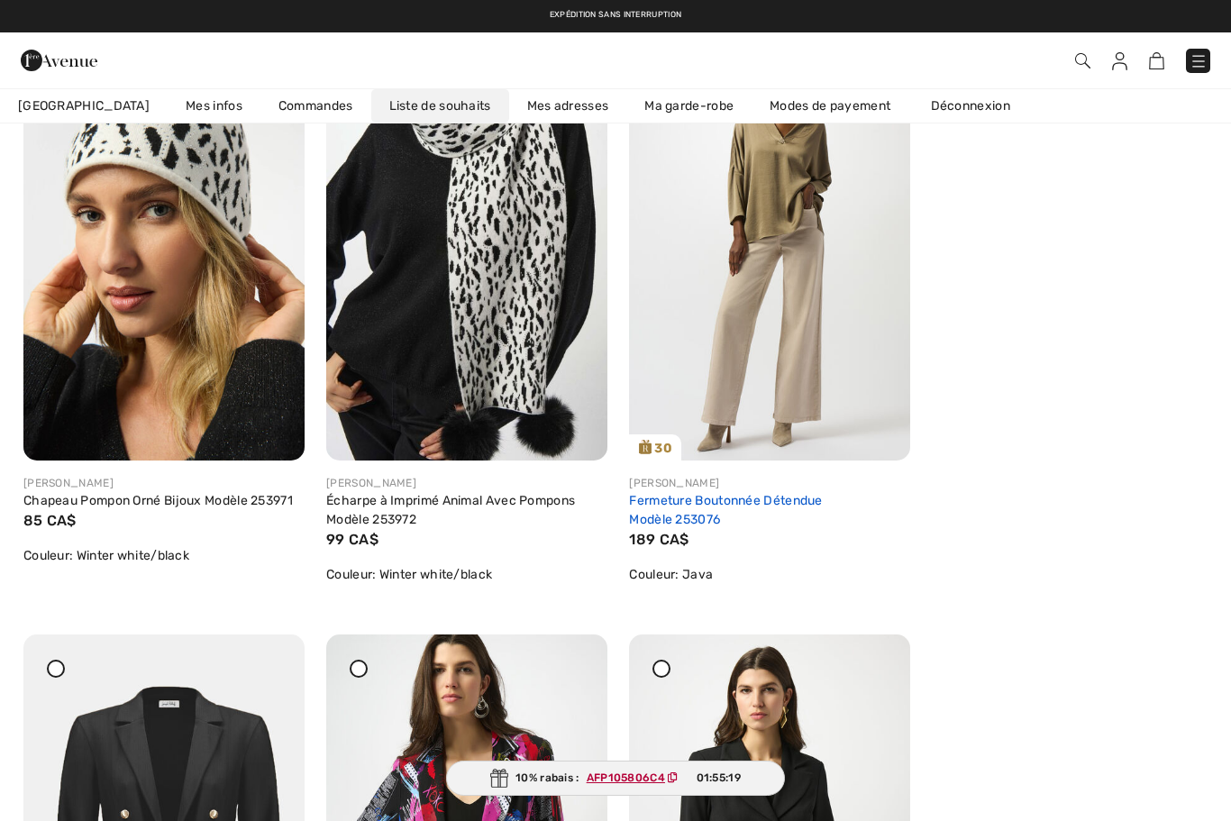
click at [816, 525] on link "Fermeture Boutonnée Détendue Modèle 253076" at bounding box center [725, 510] width 193 height 34
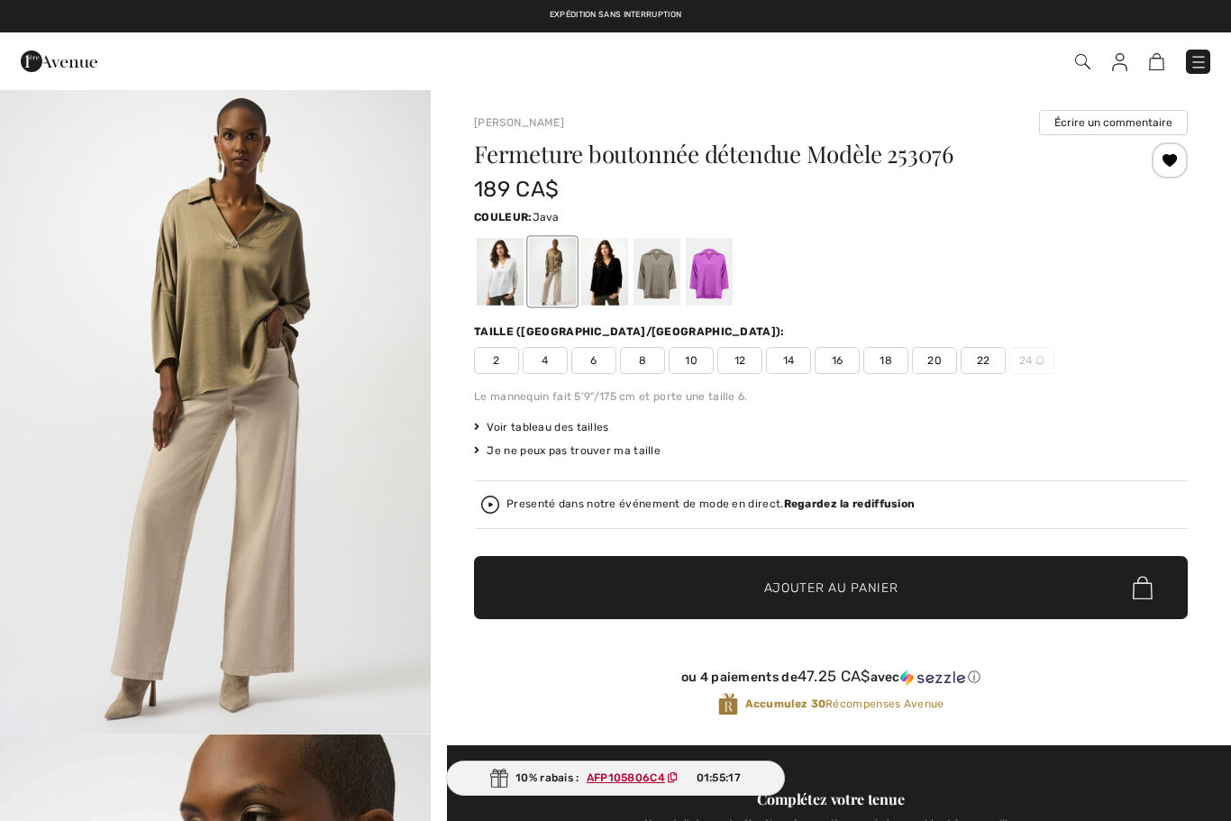
checkbox input "true"
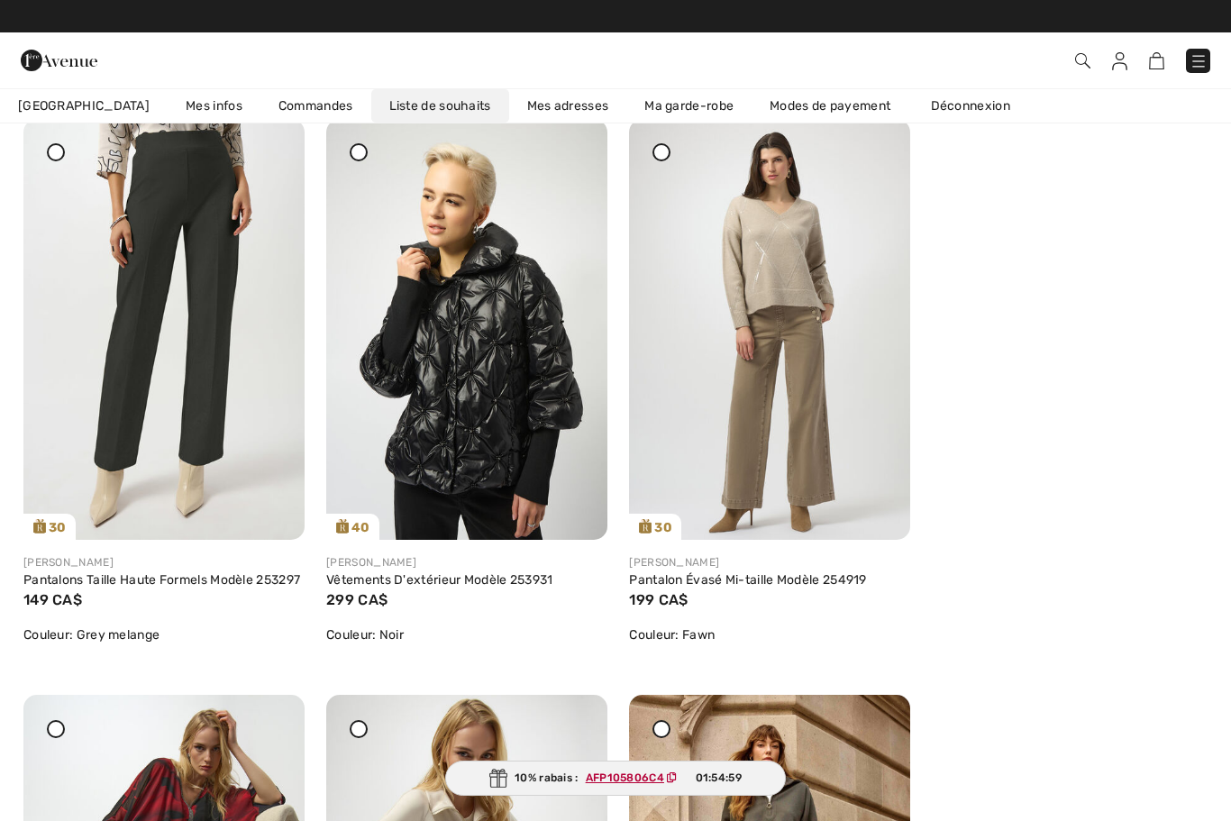
scroll to position [1993, 0]
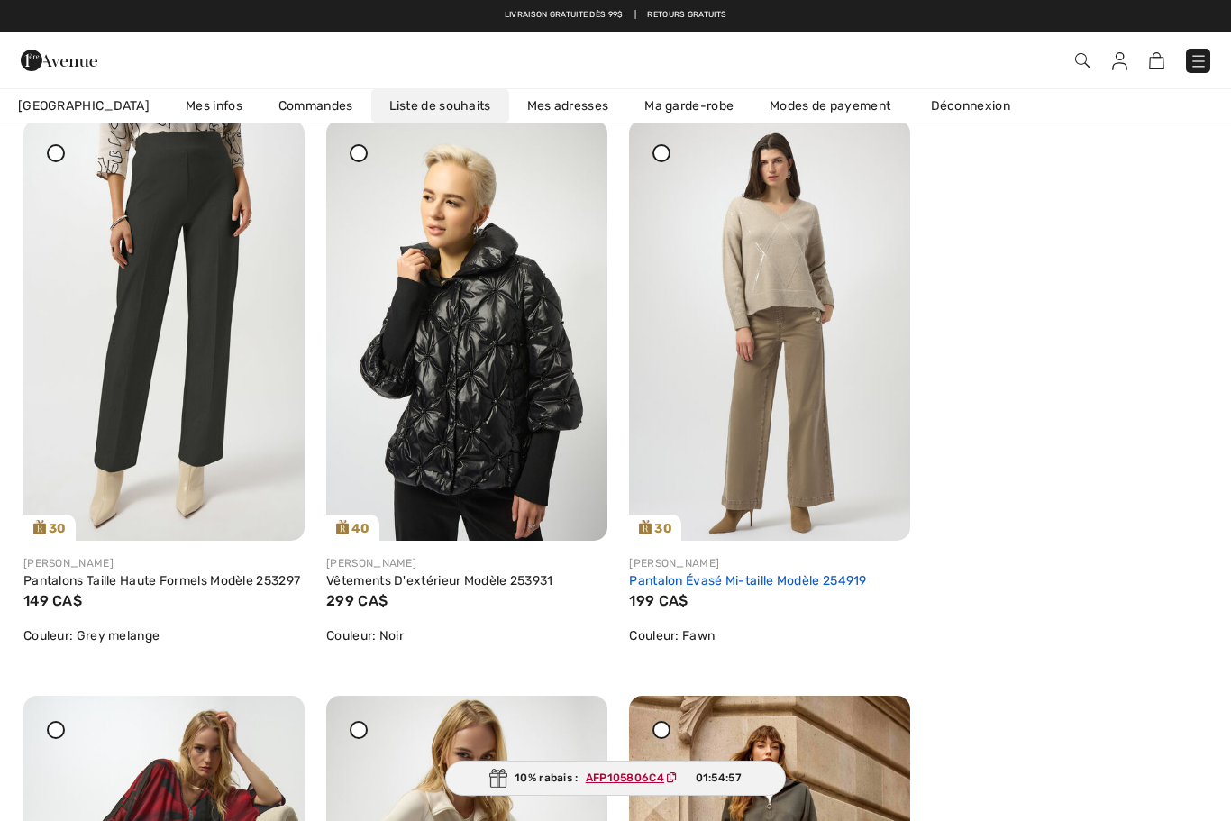
click at [778, 587] on link "Pantalon Évasé Mi-taille Modèle 254919" at bounding box center [747, 580] width 237 height 15
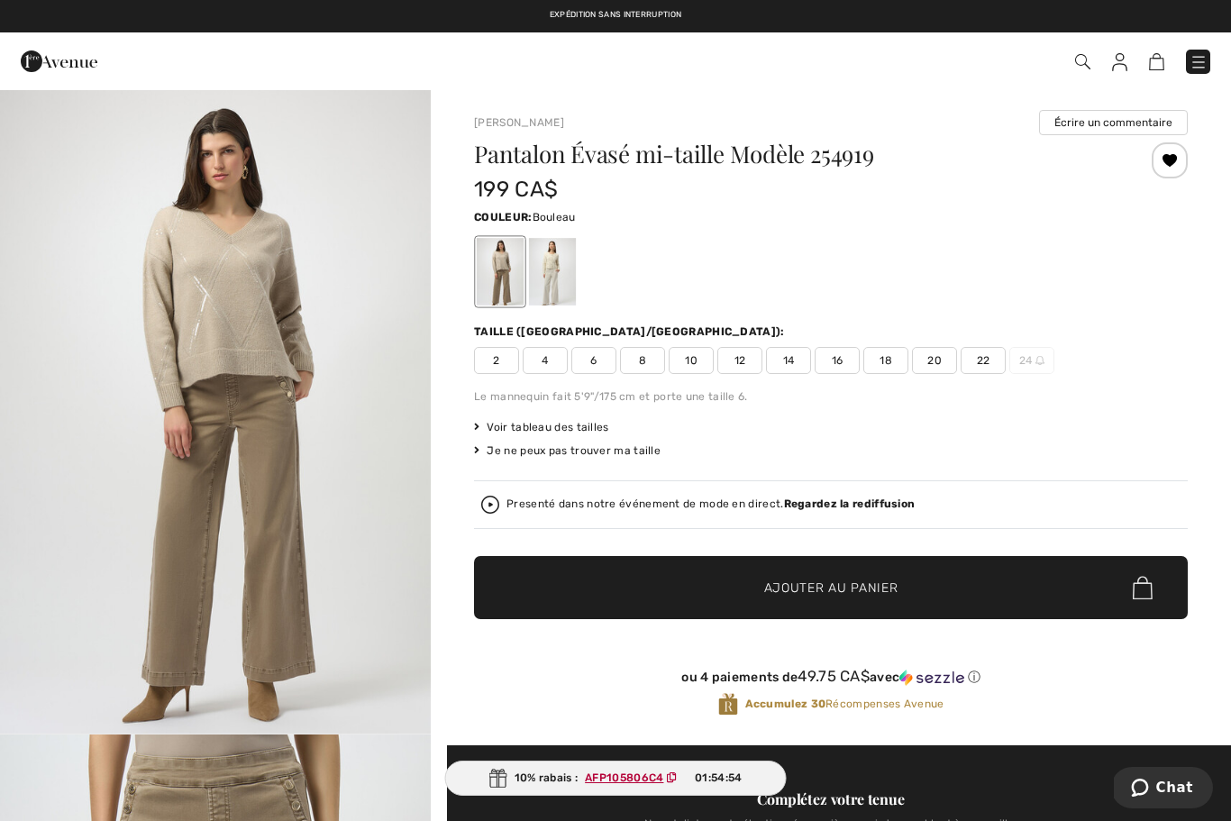
click at [560, 267] on div at bounding box center [552, 272] width 47 height 68
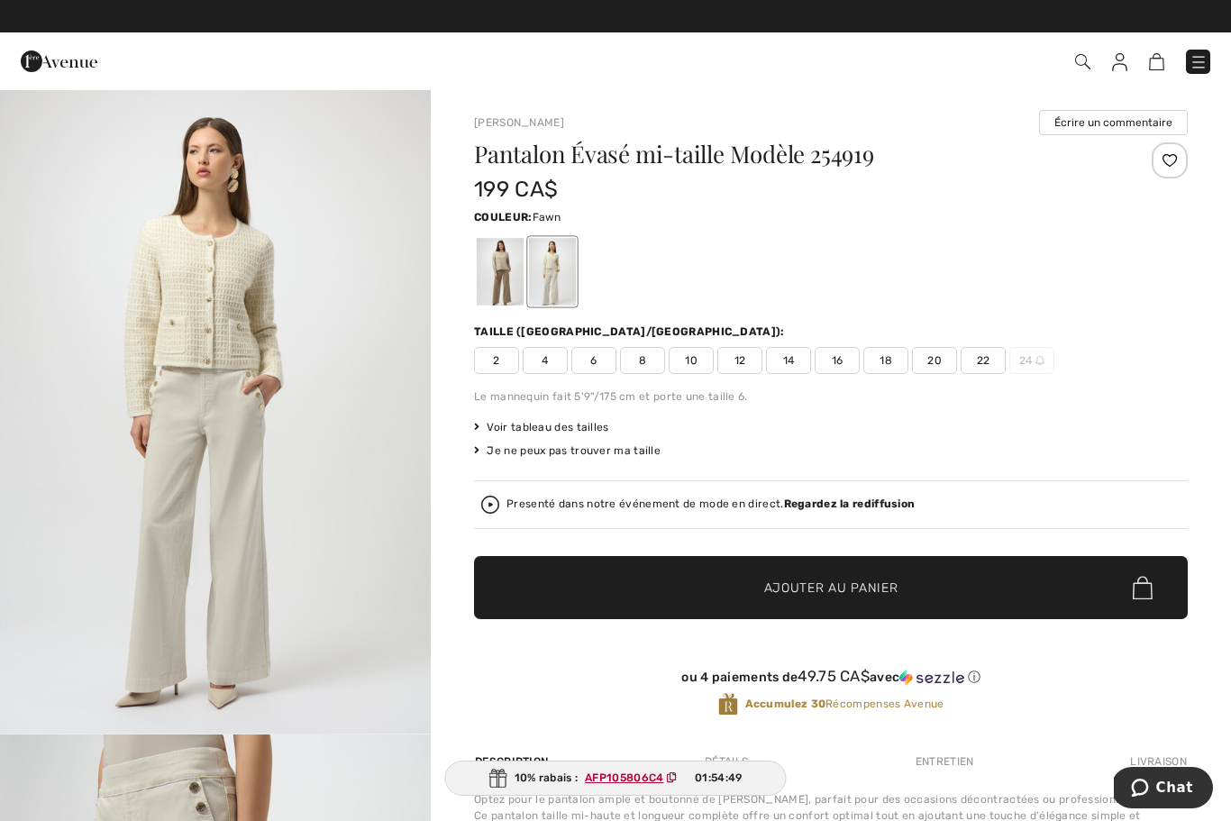
click at [502, 270] on div at bounding box center [500, 272] width 47 height 68
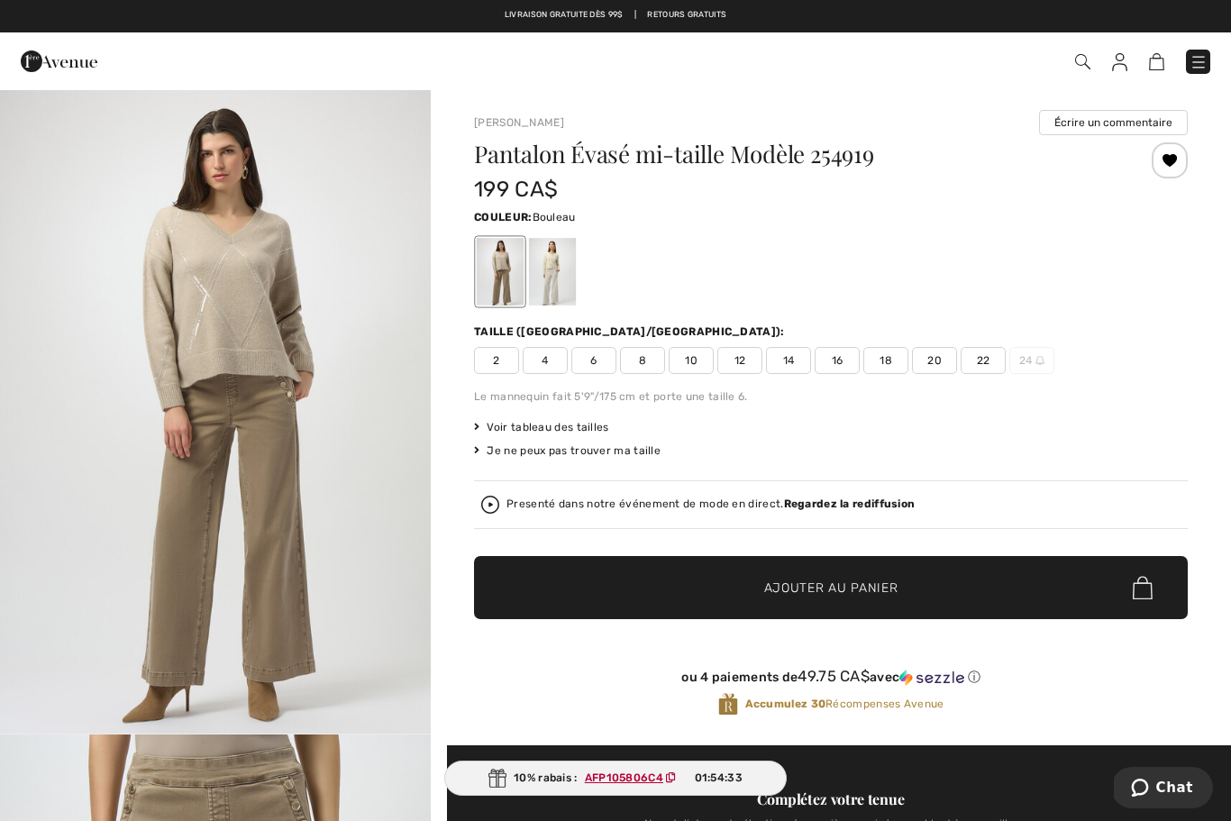
click at [567, 270] on div at bounding box center [552, 272] width 47 height 68
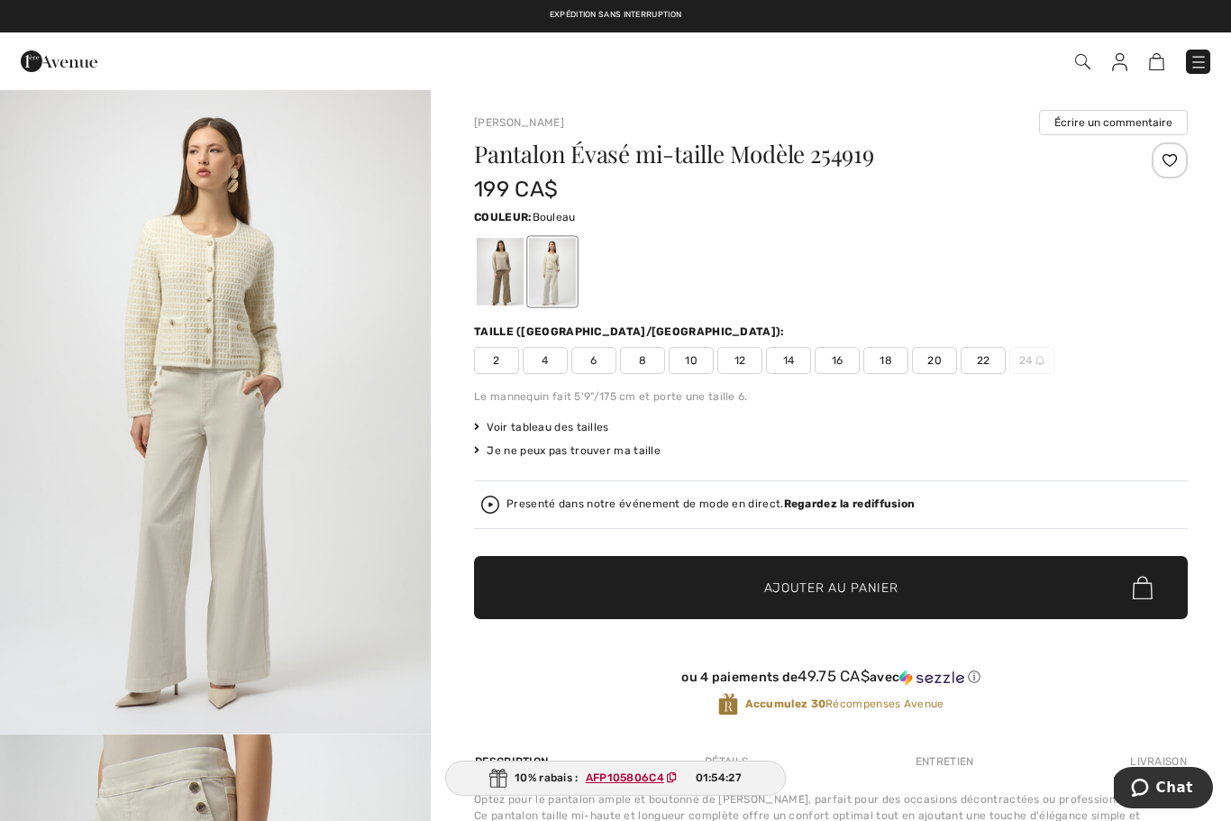
click at [882, 368] on span "18" at bounding box center [885, 360] width 45 height 27
click at [1174, 160] on div at bounding box center [1170, 160] width 36 height 36
click at [1170, 160] on div "Retiré de ma liste" at bounding box center [1170, 160] width 36 height 36
click at [875, 584] on span "Ajouter au panier" at bounding box center [831, 588] width 134 height 19
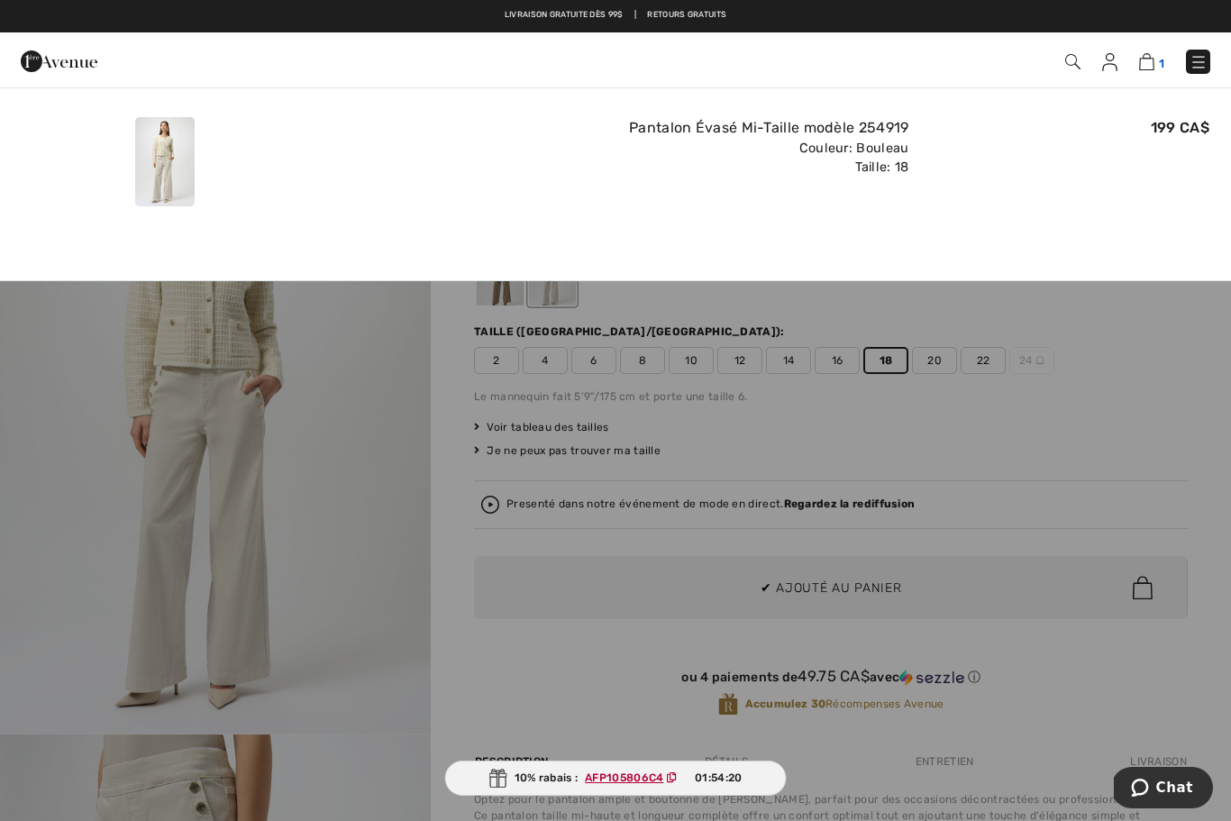
click at [1155, 56] on img at bounding box center [1146, 61] width 15 height 17
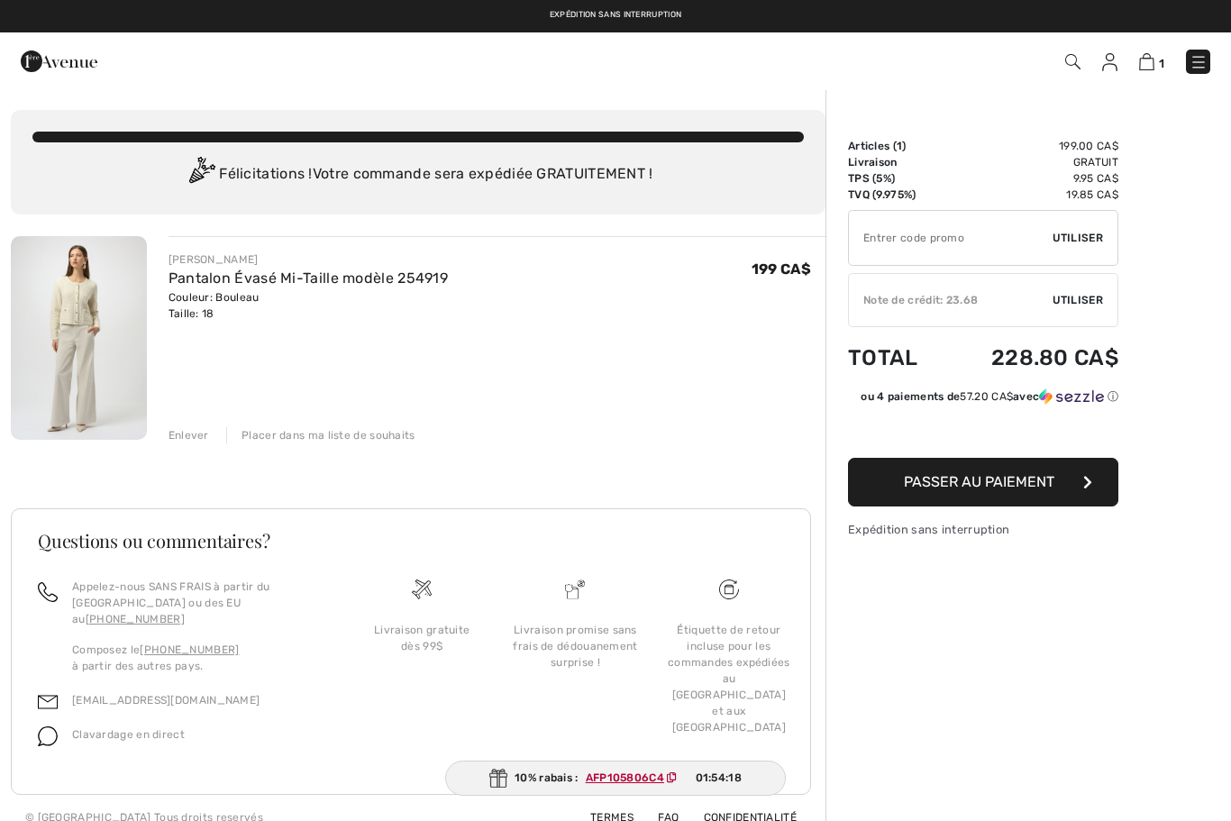
click at [960, 240] on input "TEXT" at bounding box center [951, 238] width 204 height 54
click at [877, 233] on input "TEXT" at bounding box center [951, 238] width 204 height 54
paste input "AFP105806C4"
type input "AFP105806C4"
click at [1084, 245] on span "Utiliser" at bounding box center [1078, 238] width 50 height 16
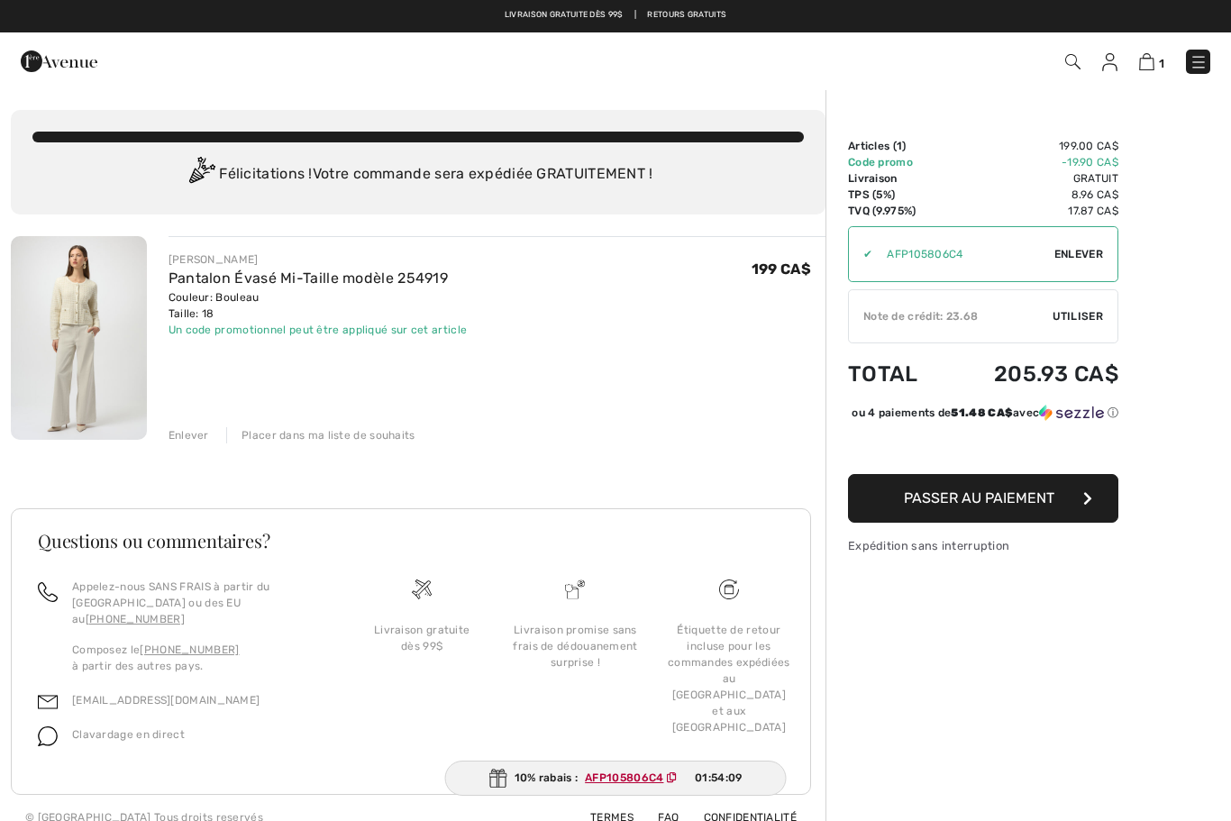
click at [1082, 324] on span "Utiliser" at bounding box center [1078, 316] width 50 height 16
